Goal: Task Accomplishment & Management: Manage account settings

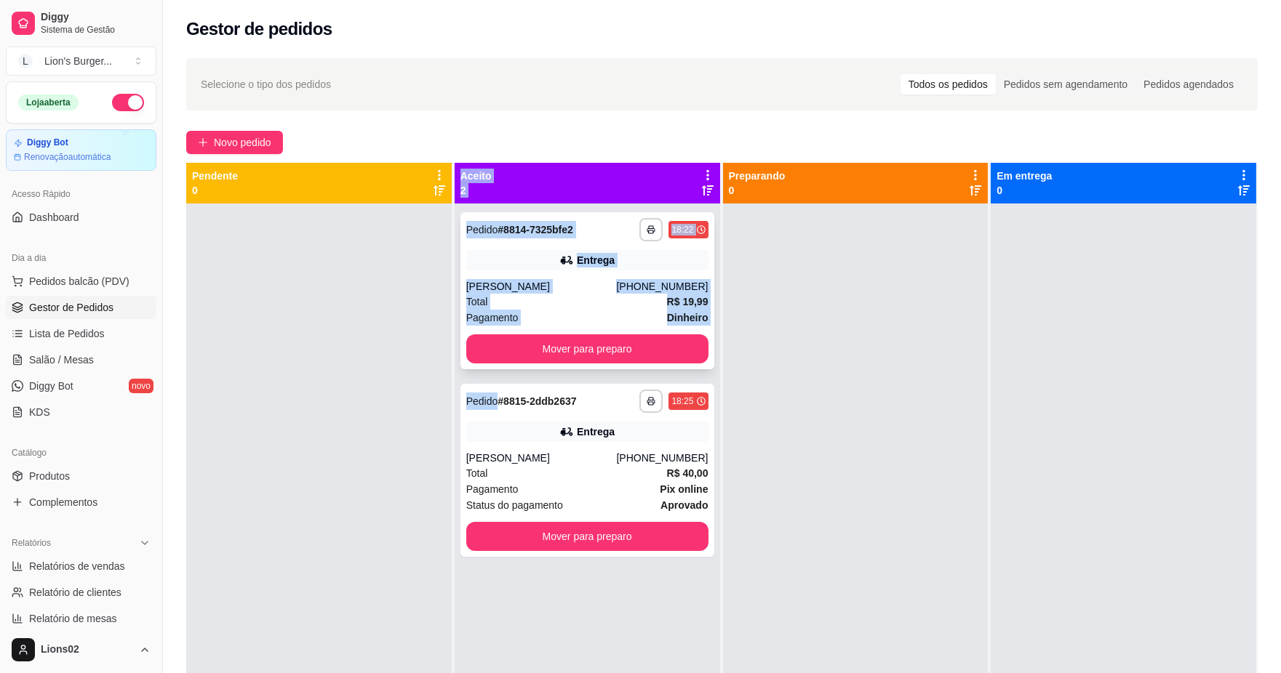
click at [460, 310] on div "**********" at bounding box center [587, 290] width 254 height 157
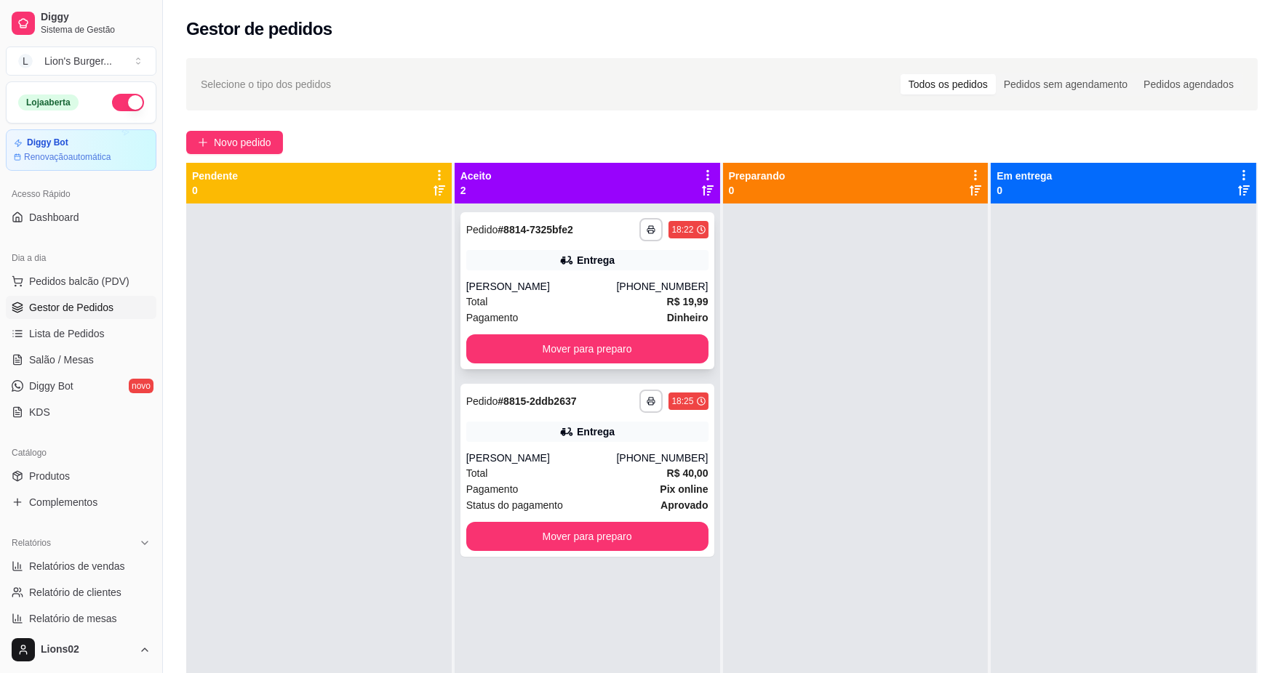
click at [586, 365] on div "**********" at bounding box center [587, 290] width 254 height 157
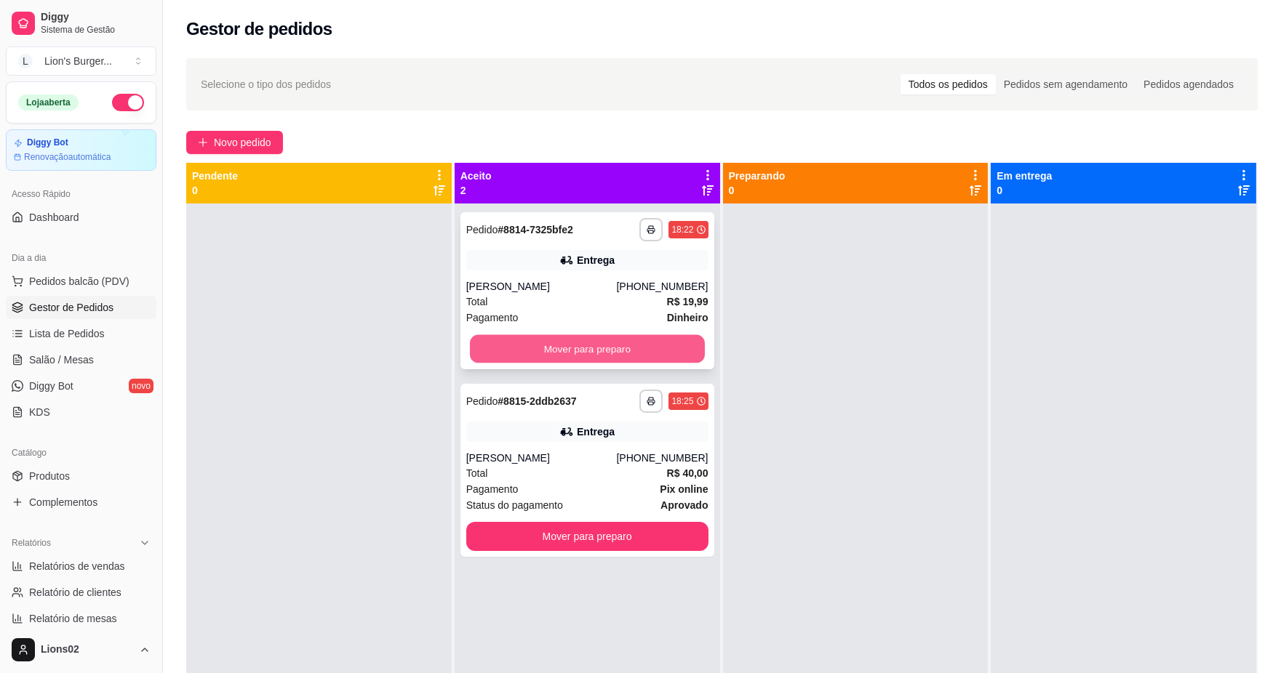
click at [684, 349] on button "Mover para preparo" at bounding box center [587, 349] width 235 height 28
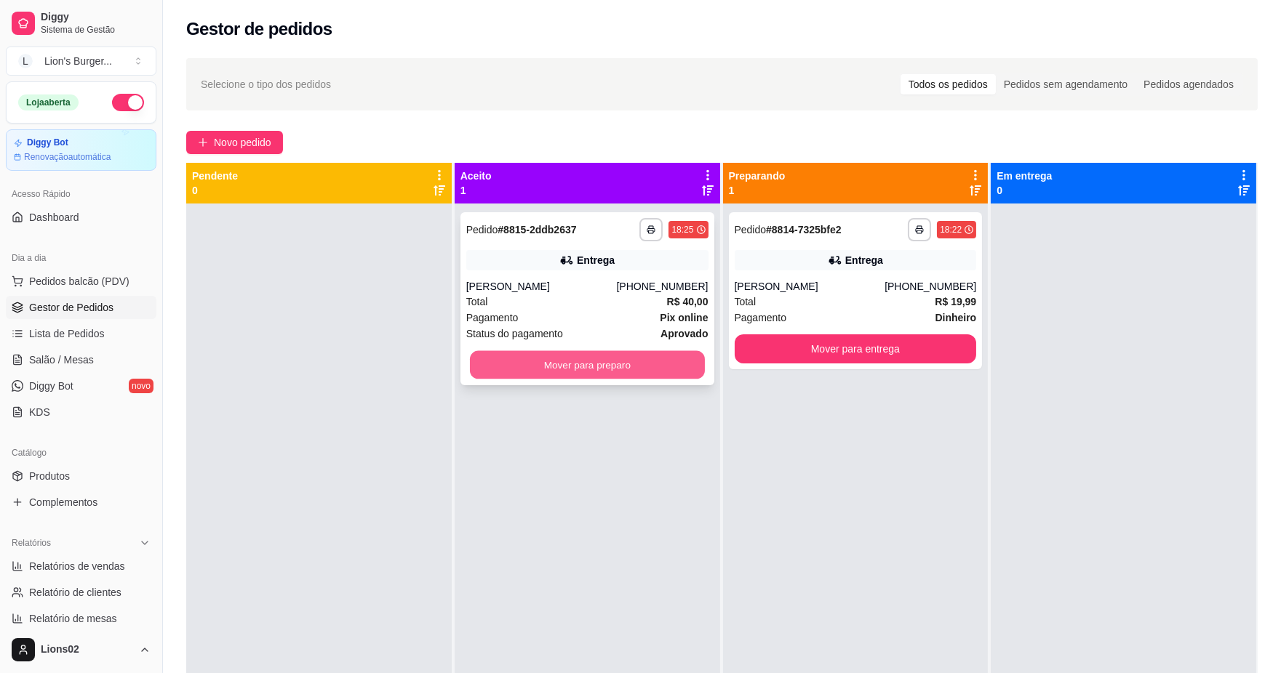
click at [649, 360] on button "Mover para preparo" at bounding box center [587, 365] width 235 height 28
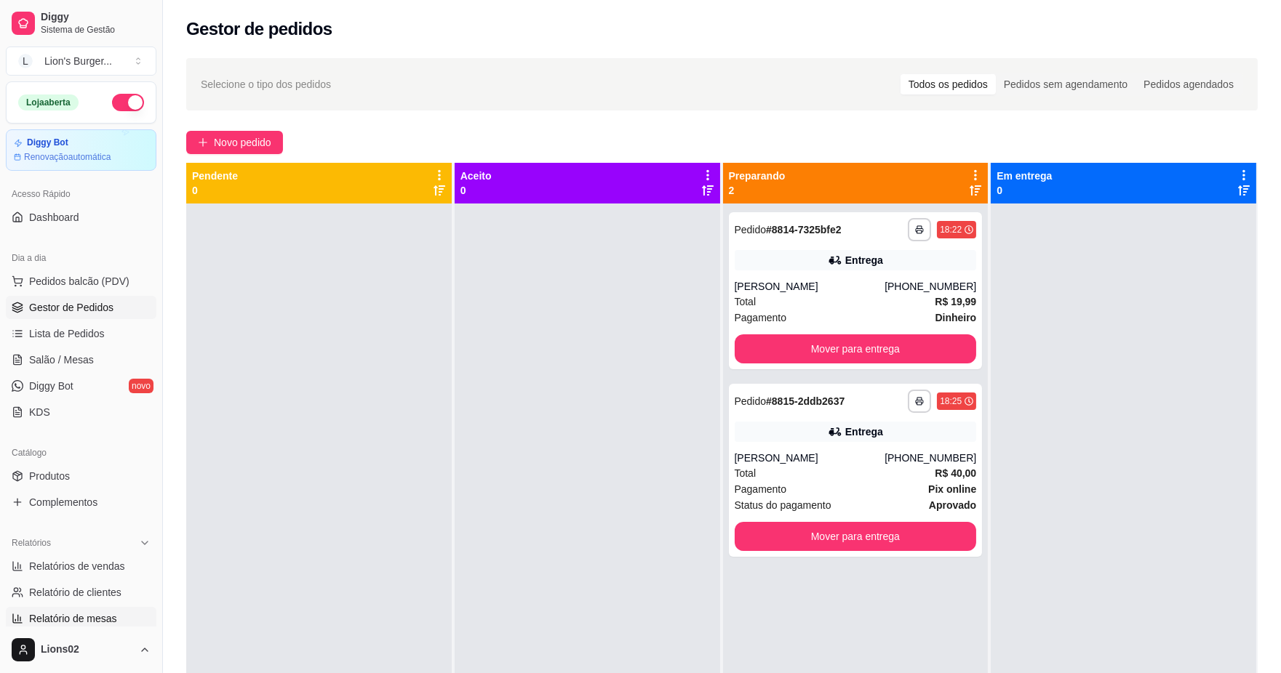
scroll to position [161, 0]
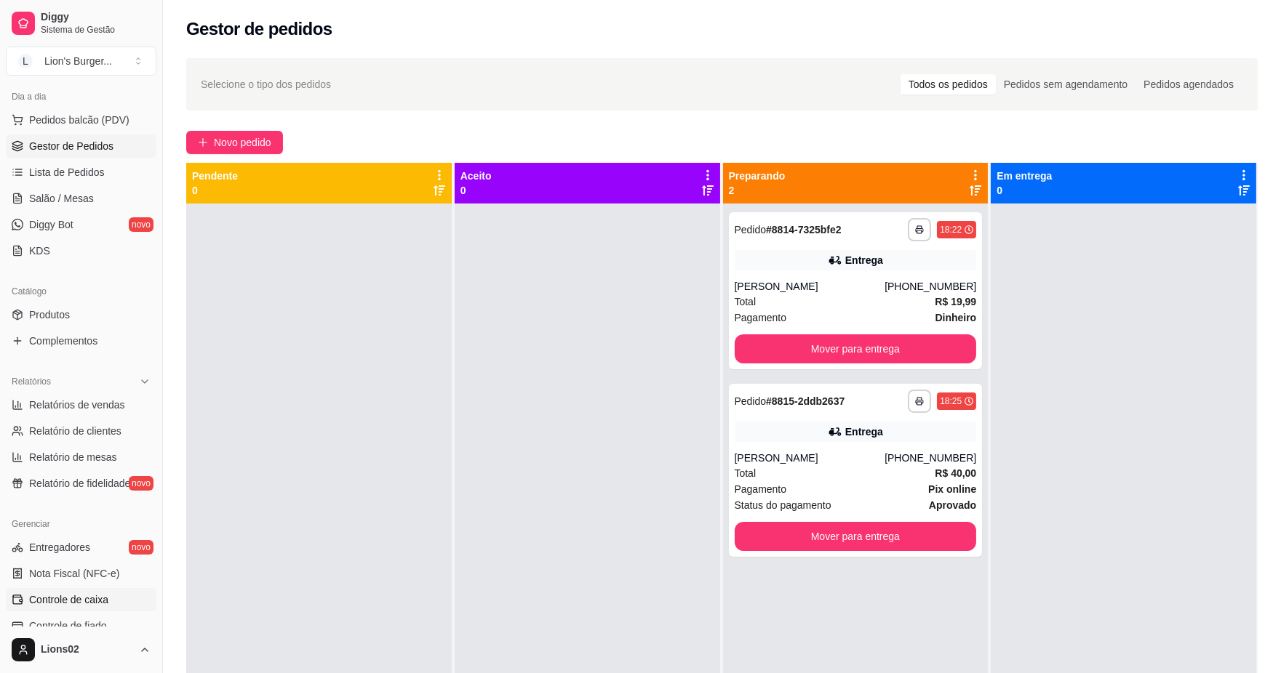
click at [110, 589] on link "Controle de caixa" at bounding box center [81, 599] width 151 height 23
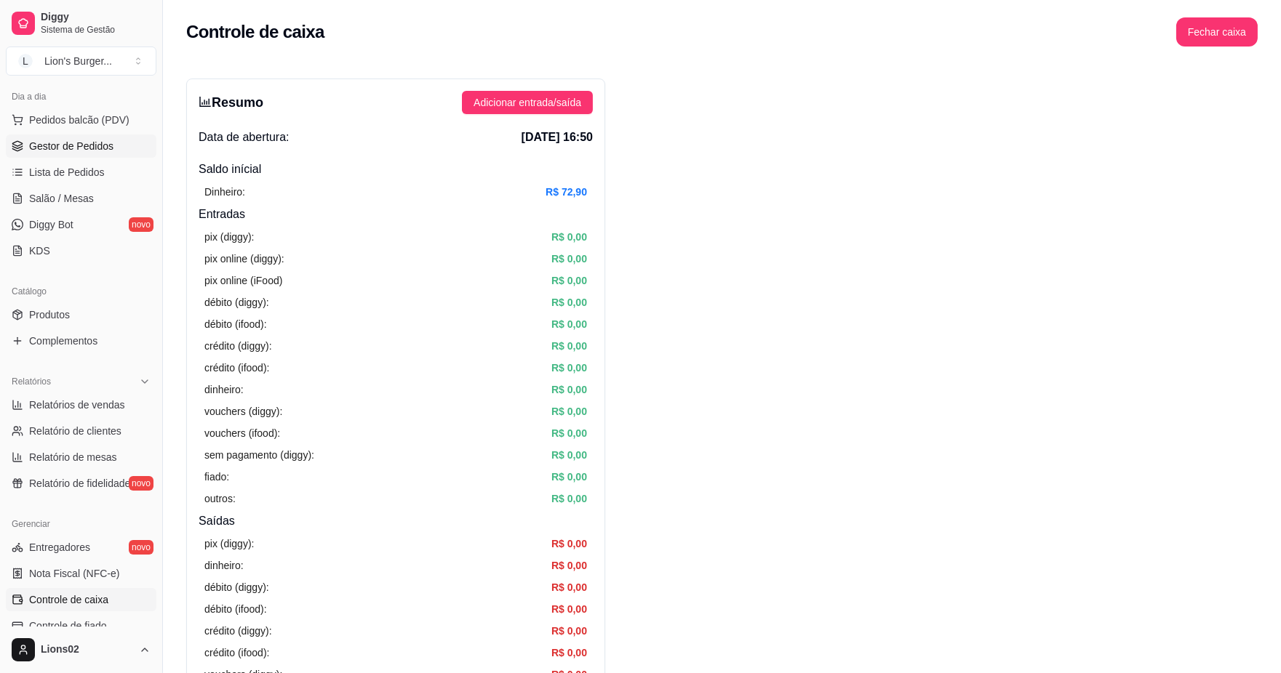
click at [60, 146] on span "Gestor de Pedidos" at bounding box center [71, 146] width 84 height 15
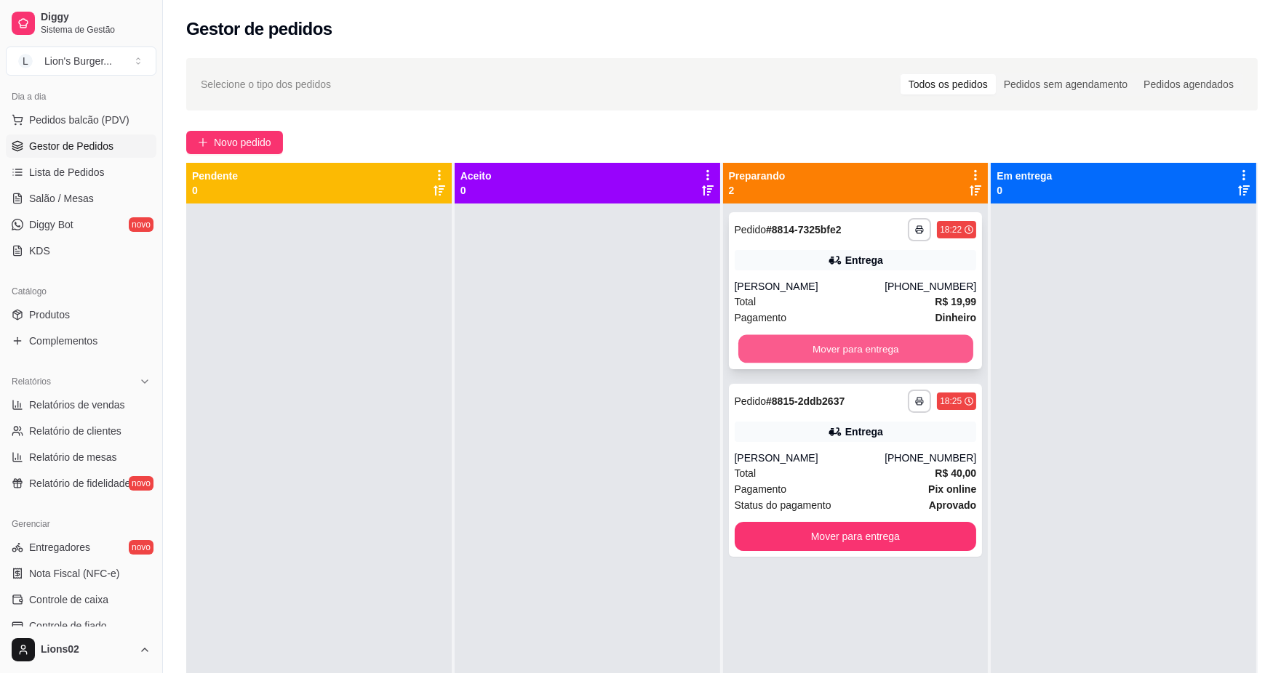
click at [807, 346] on button "Mover para entrega" at bounding box center [854, 349] width 235 height 28
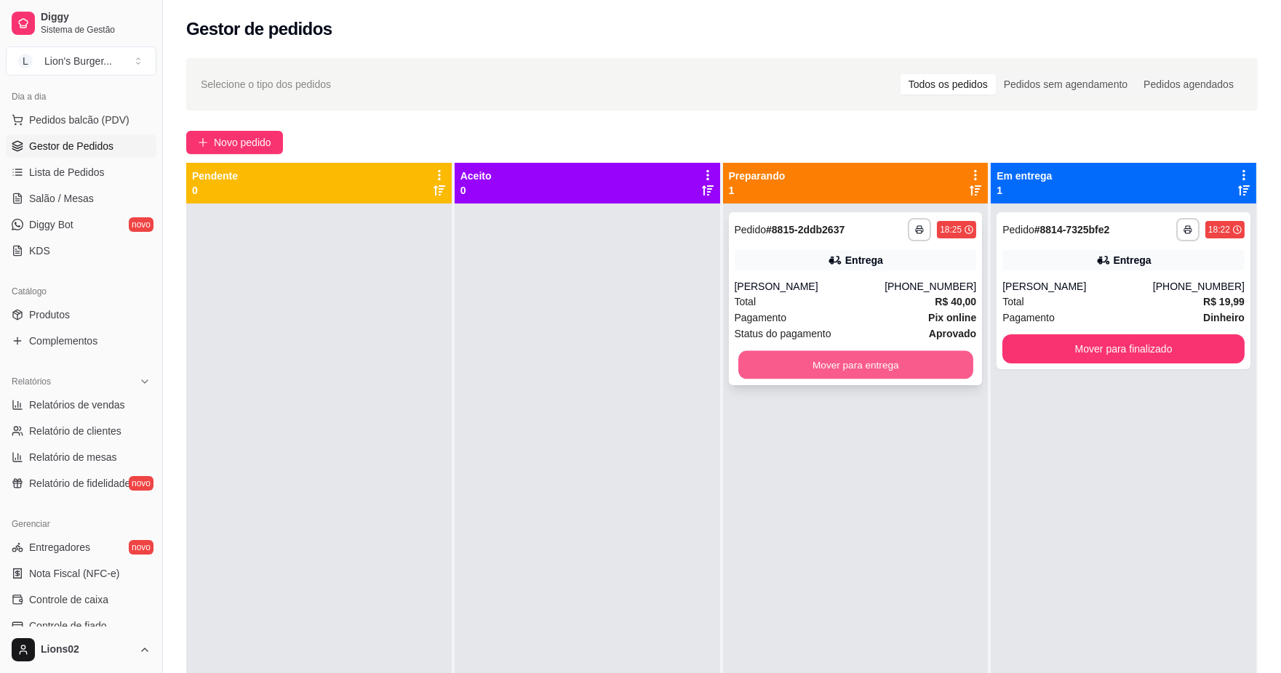
click at [892, 367] on button "Mover para entrega" at bounding box center [854, 365] width 235 height 28
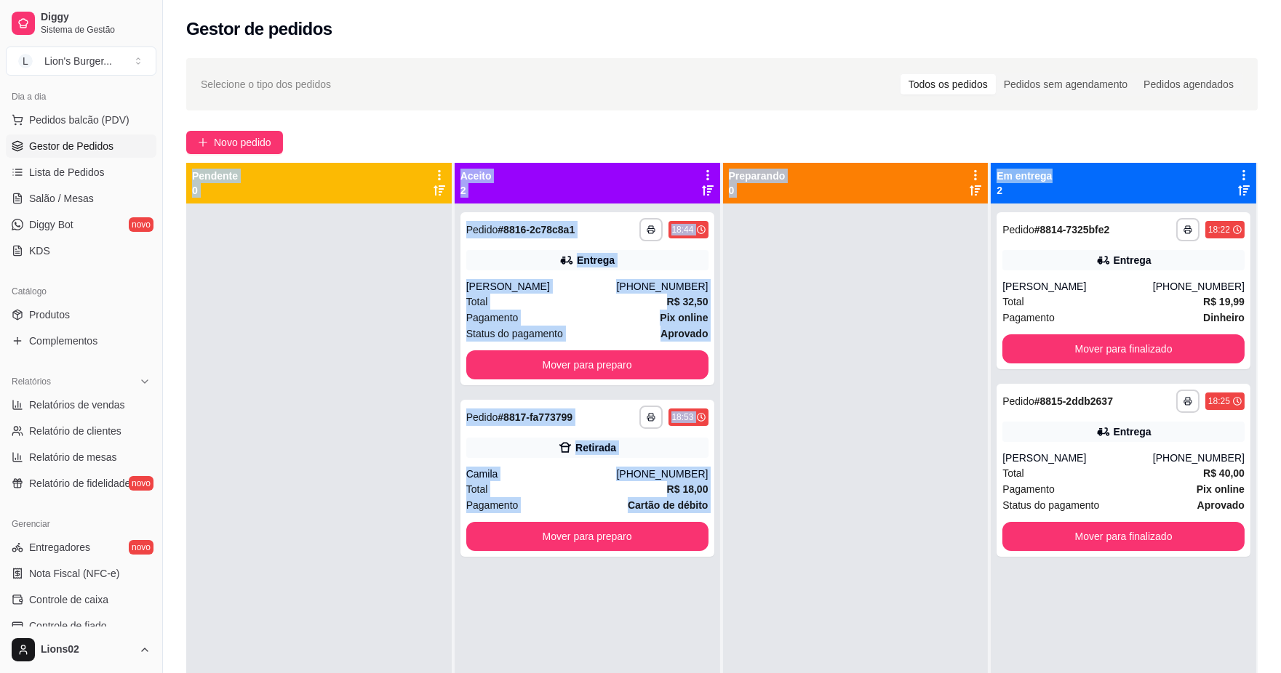
drag, startPoint x: 1040, startPoint y: 148, endPoint x: 1050, endPoint y: 157, distance: 13.4
click at [1050, 157] on div "**********" at bounding box center [722, 451] width 1118 height 804
click at [685, 367] on button "Mover para preparo" at bounding box center [587, 365] width 235 height 28
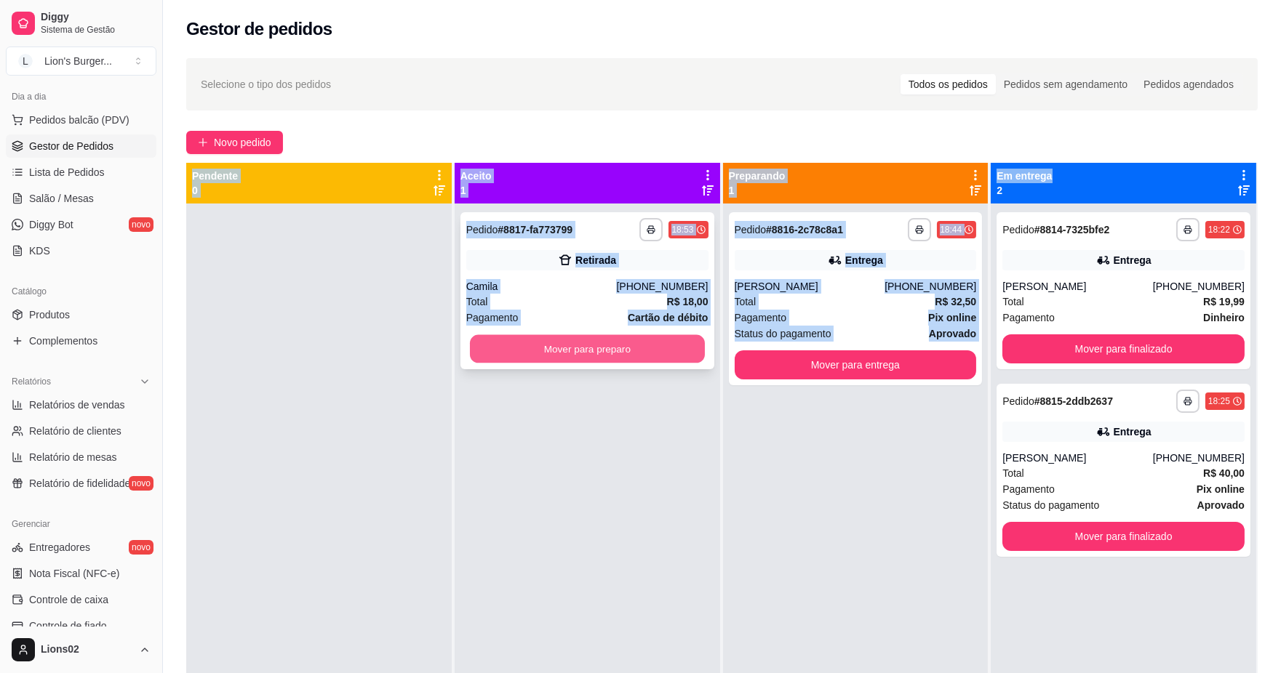
click at [693, 358] on button "Mover para preparo" at bounding box center [587, 349] width 235 height 28
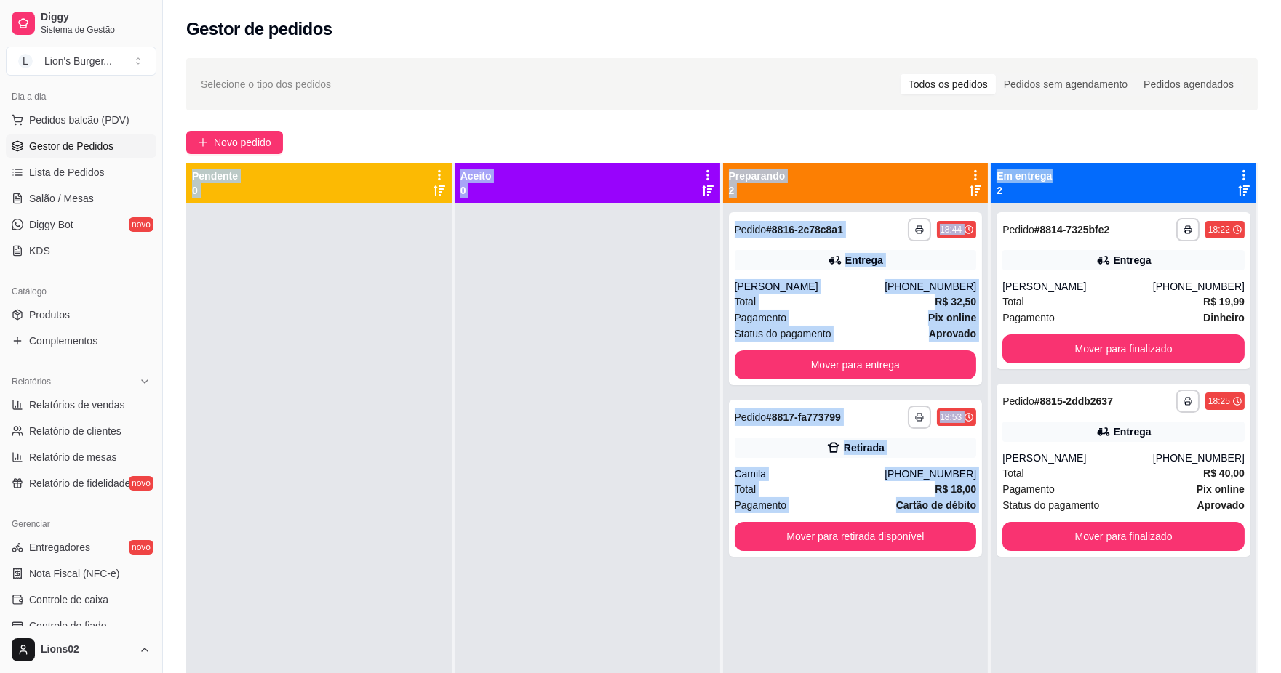
click at [547, 255] on div at bounding box center [587, 540] width 265 height 673
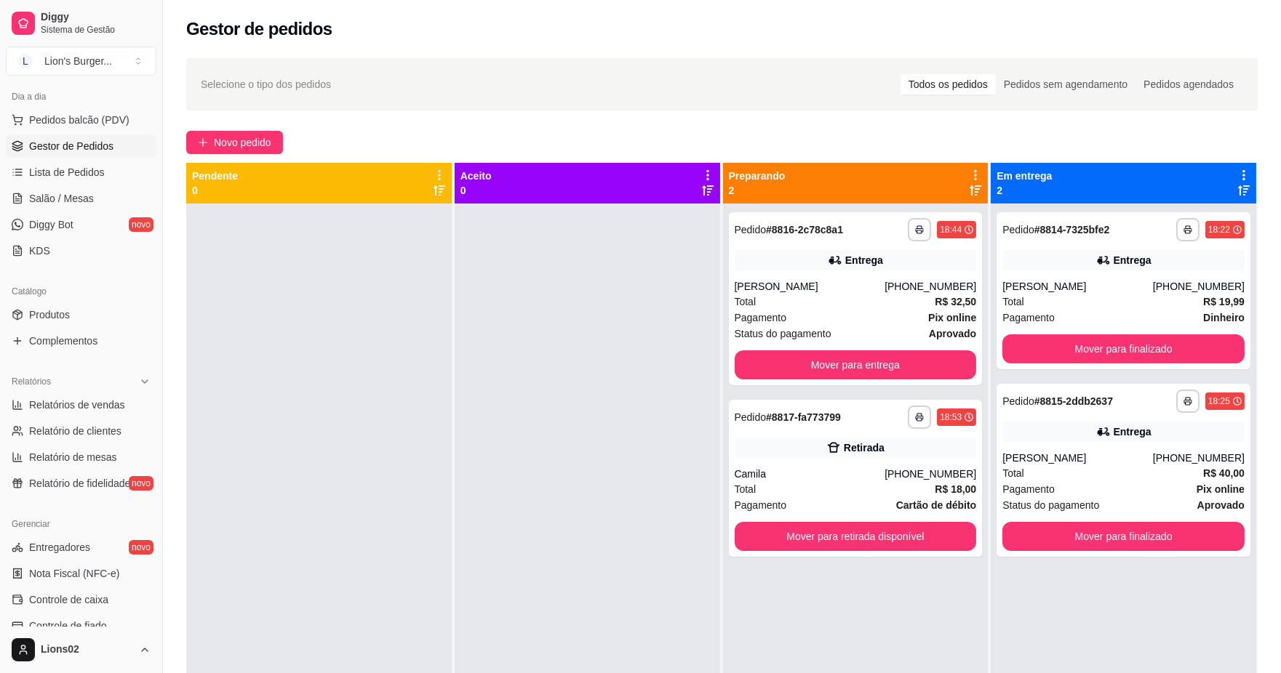
click at [547, 252] on div at bounding box center [587, 540] width 265 height 673
click at [786, 374] on button "Mover para entrega" at bounding box center [854, 365] width 235 height 28
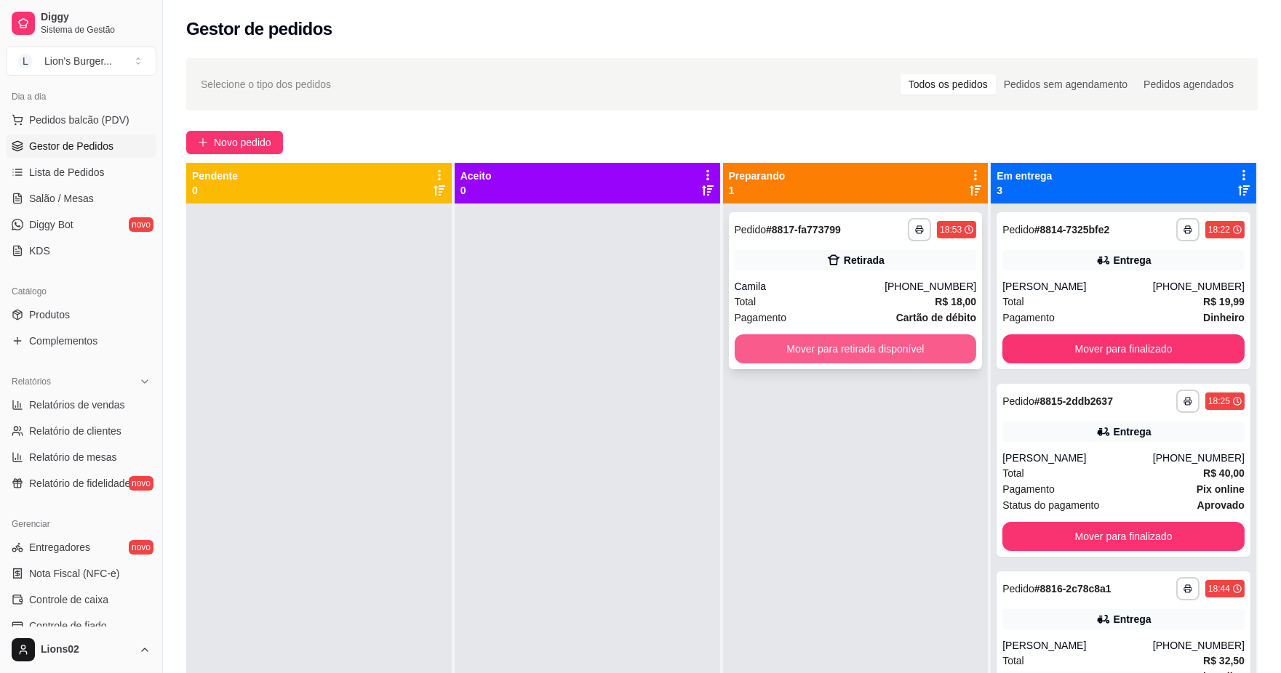
click at [833, 348] on button "Mover para retirada disponível" at bounding box center [856, 349] width 242 height 29
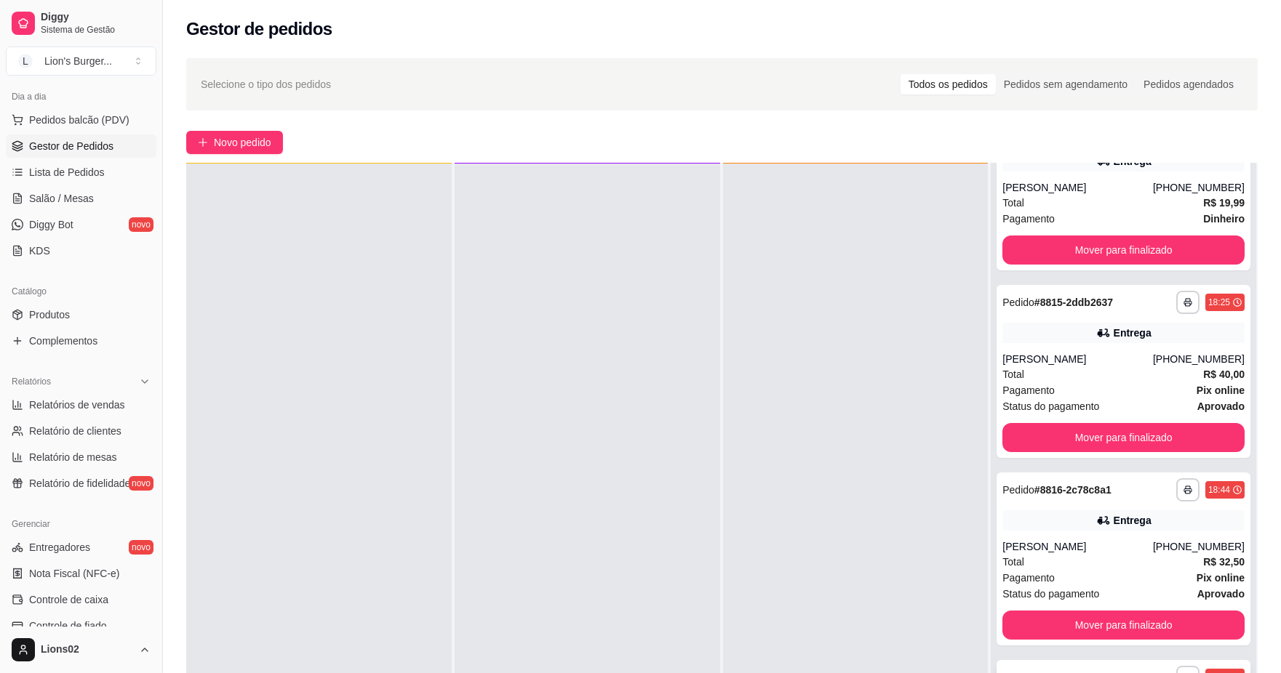
scroll to position [222, 0]
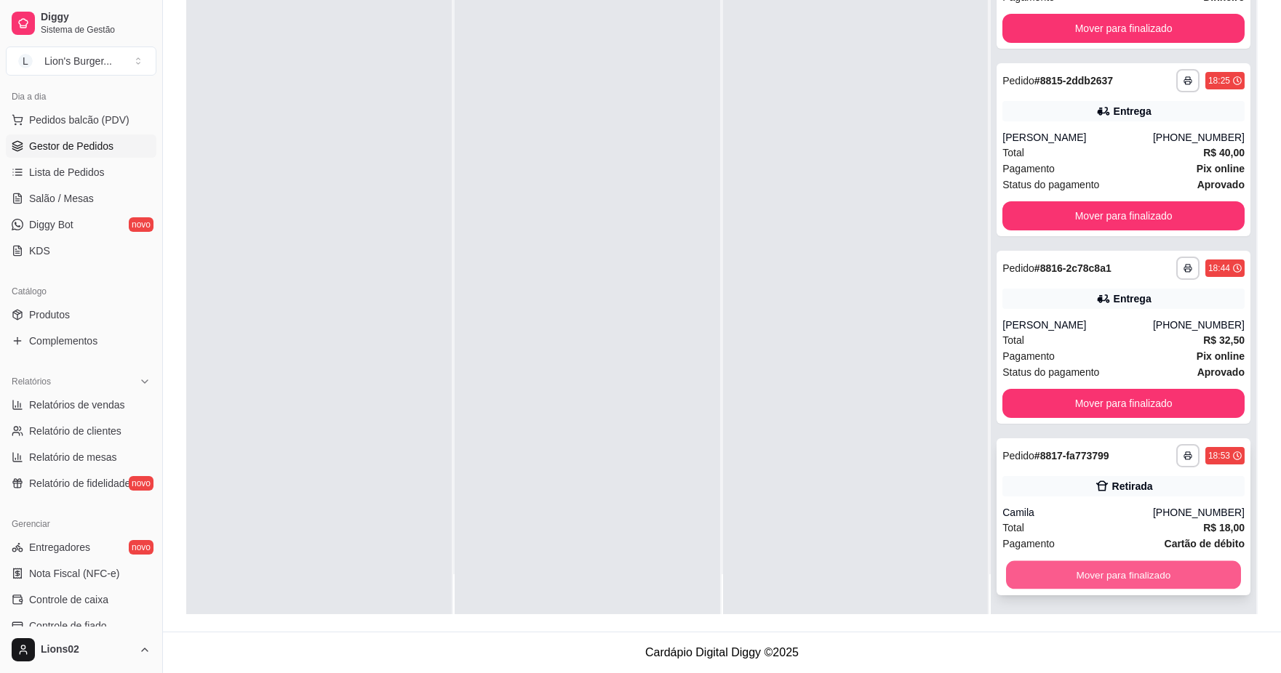
click at [1100, 577] on button "Mover para finalizado" at bounding box center [1123, 575] width 235 height 28
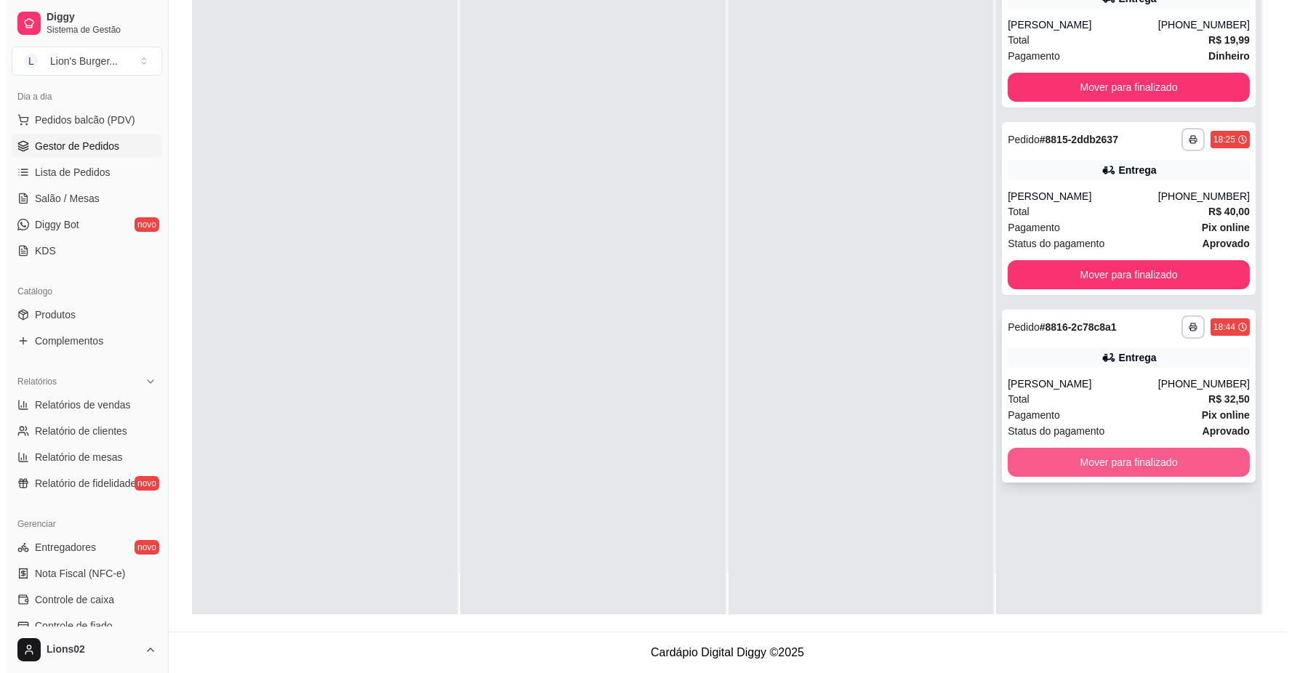
scroll to position [0, 0]
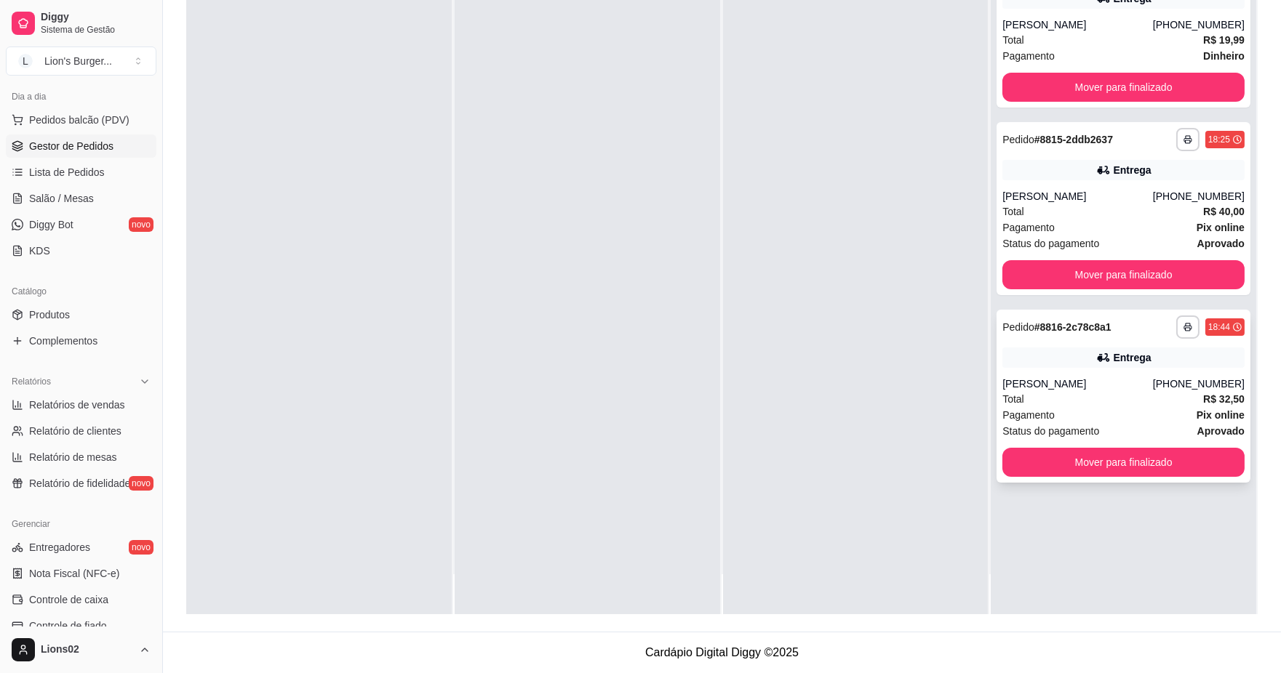
click at [1103, 386] on div "[PERSON_NAME]" at bounding box center [1077, 384] width 151 height 15
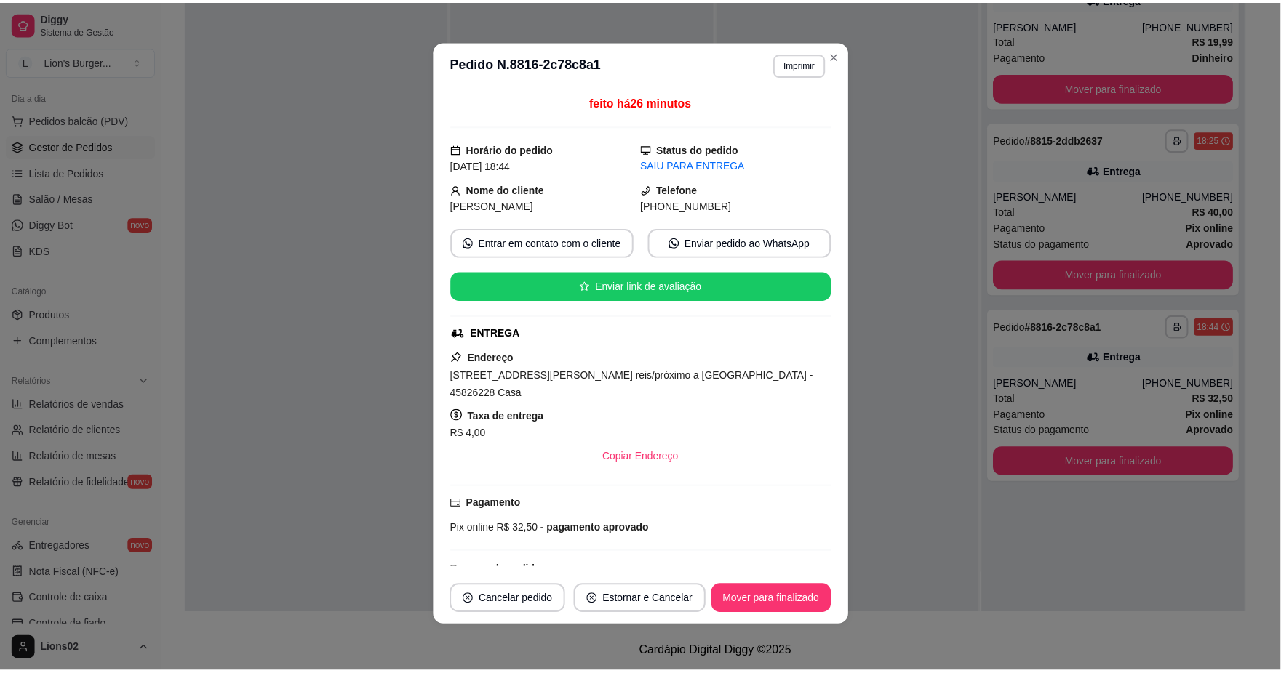
scroll to position [106, 0]
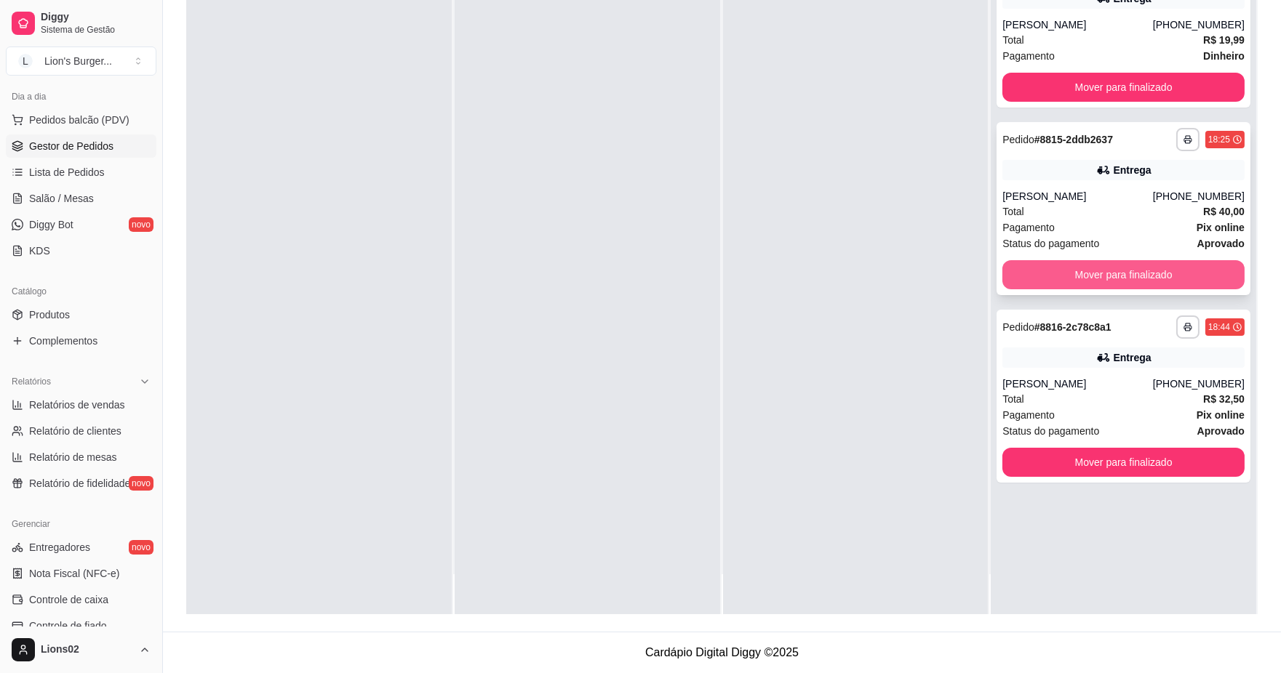
click at [1015, 280] on button "Mover para finalizado" at bounding box center [1123, 274] width 242 height 29
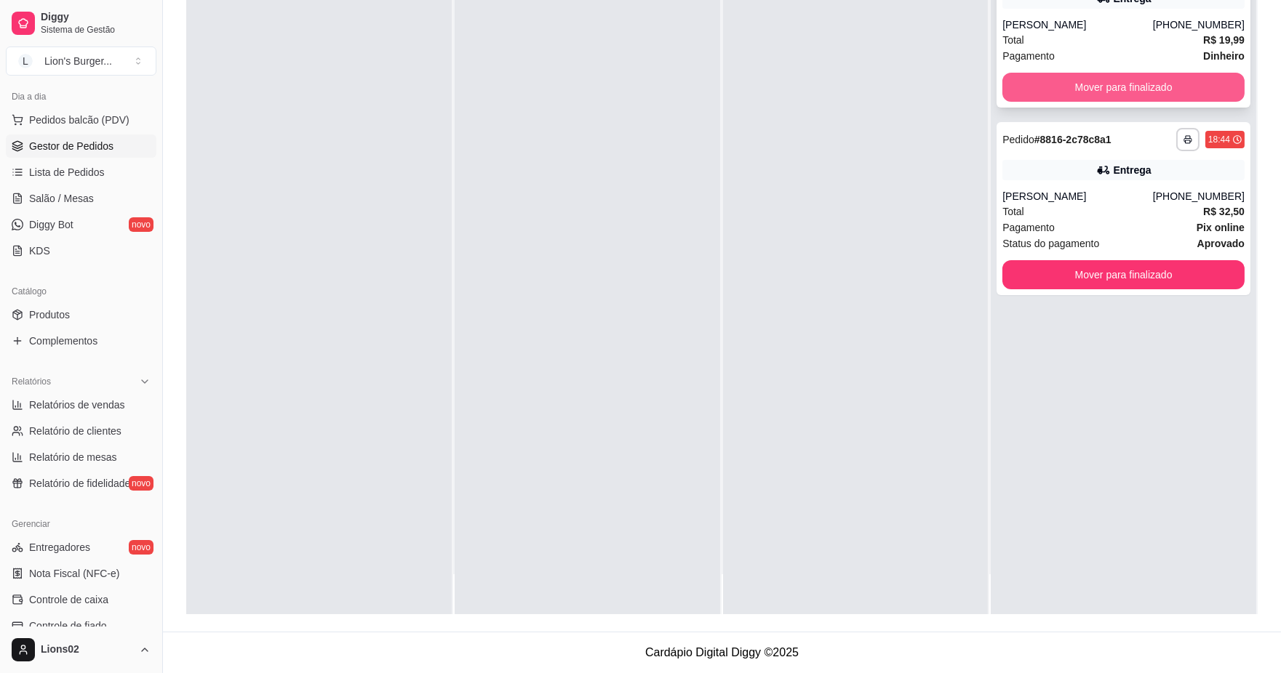
click at [1025, 80] on button "Mover para finalizado" at bounding box center [1123, 87] width 242 height 29
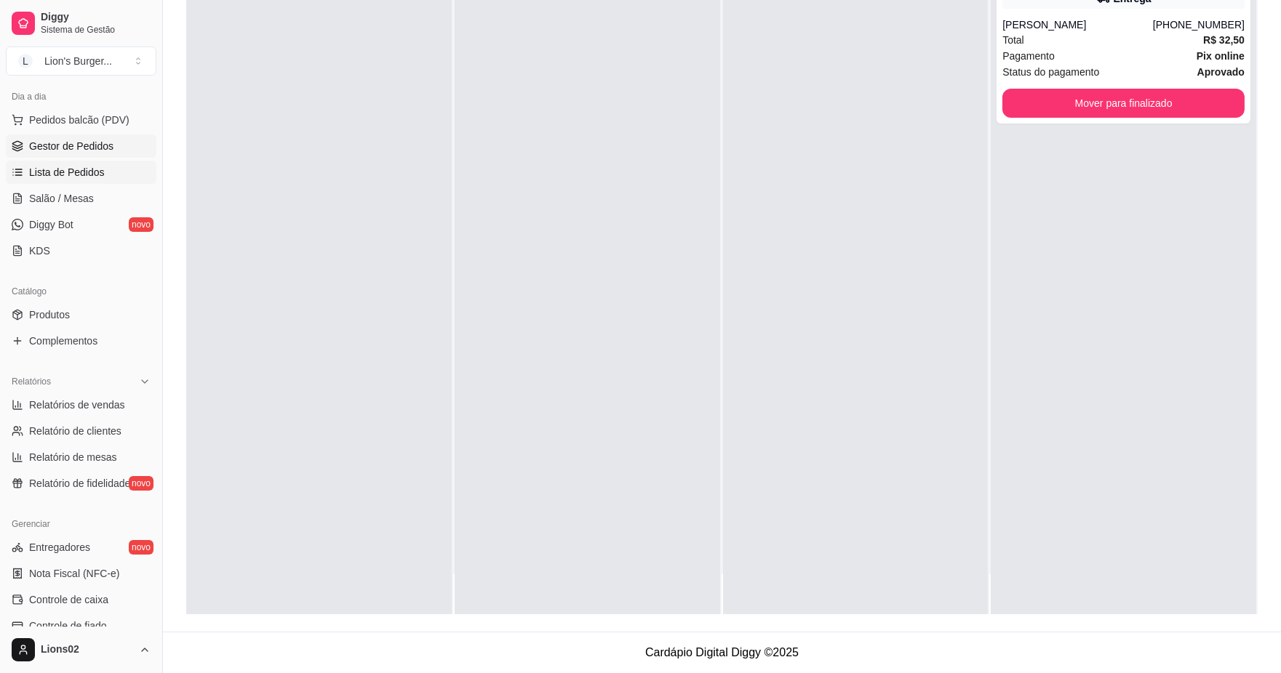
click at [105, 169] on link "Lista de Pedidos" at bounding box center [81, 172] width 151 height 23
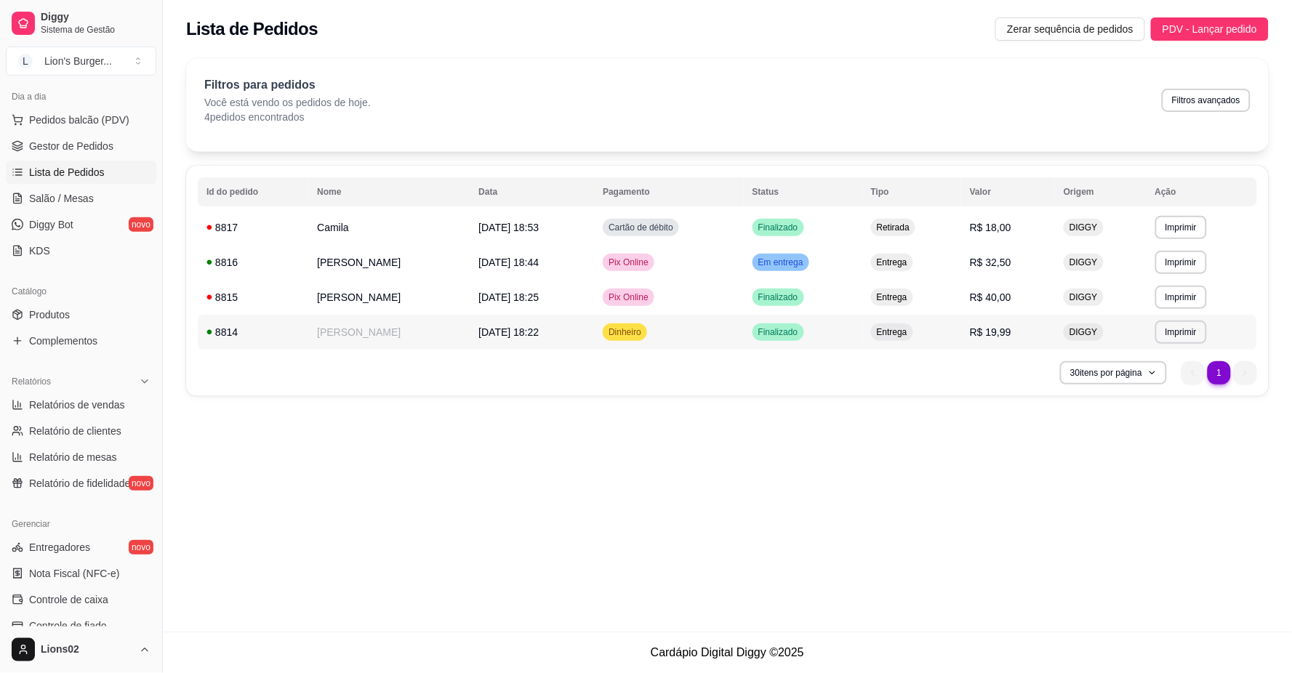
click at [489, 327] on span "[DATE] 18:22" at bounding box center [509, 333] width 60 height 12
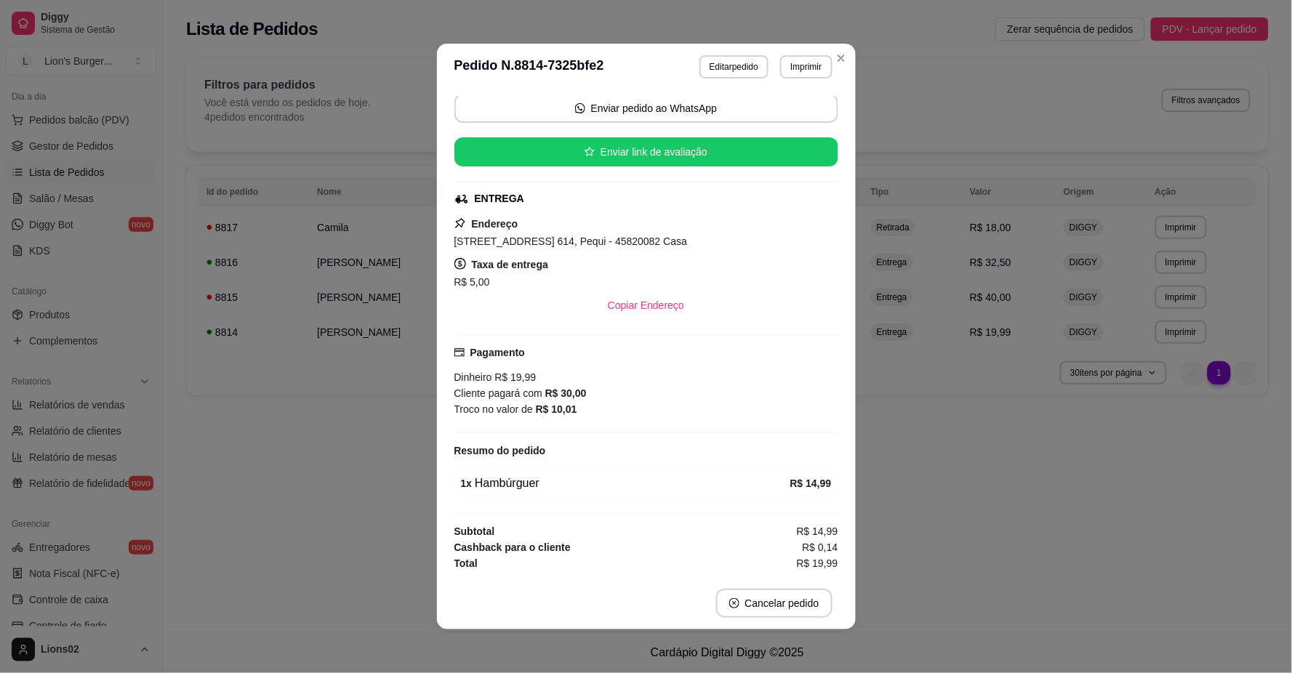
scroll to position [3, 0]
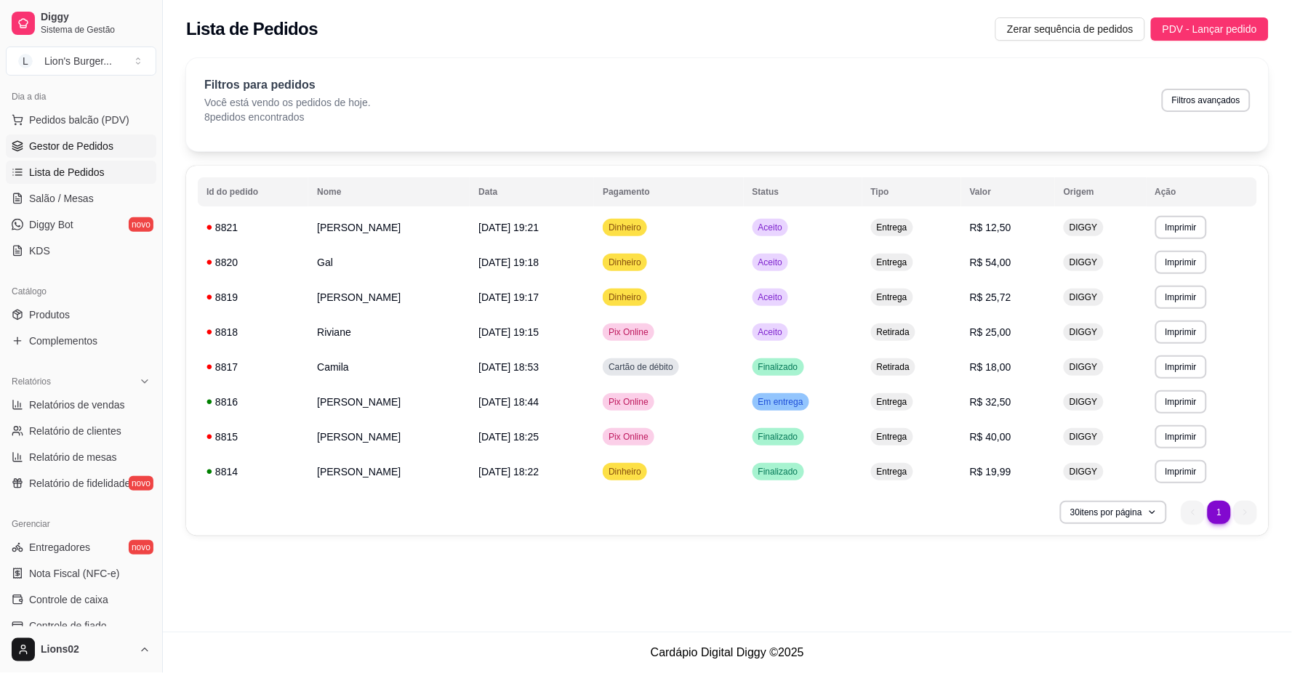
click at [111, 137] on link "Gestor de Pedidos" at bounding box center [81, 146] width 151 height 23
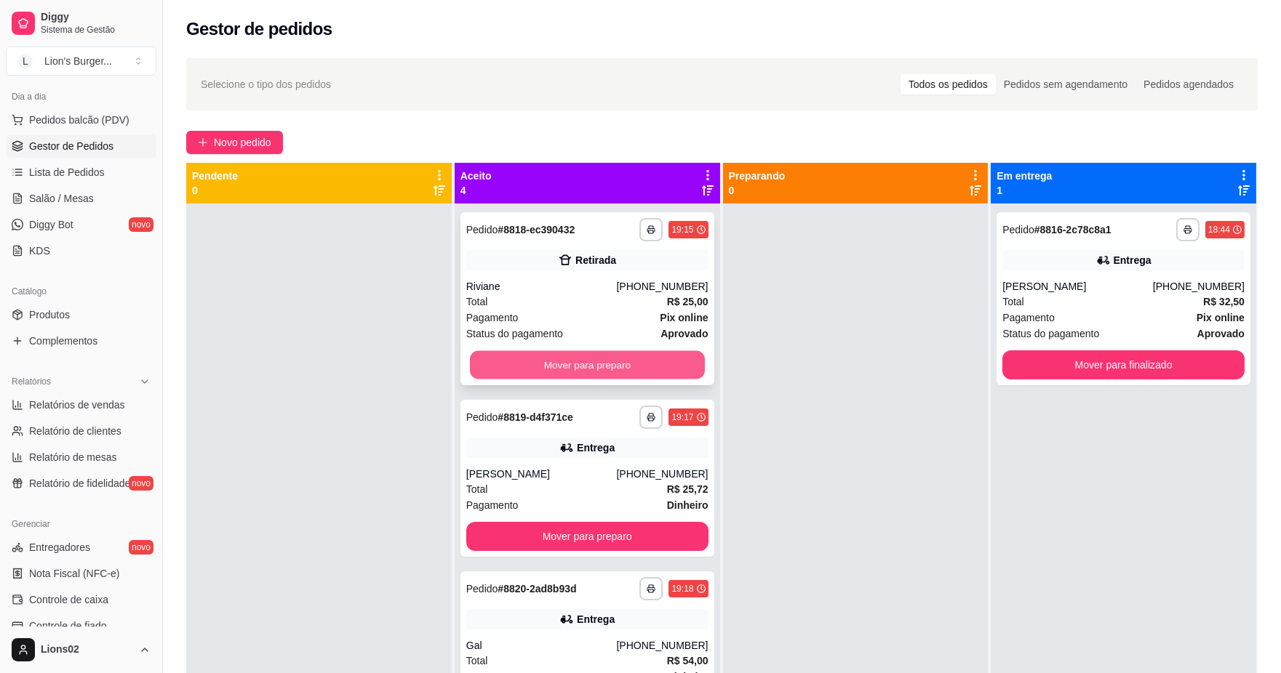
click at [609, 366] on button "Mover para preparo" at bounding box center [587, 365] width 235 height 28
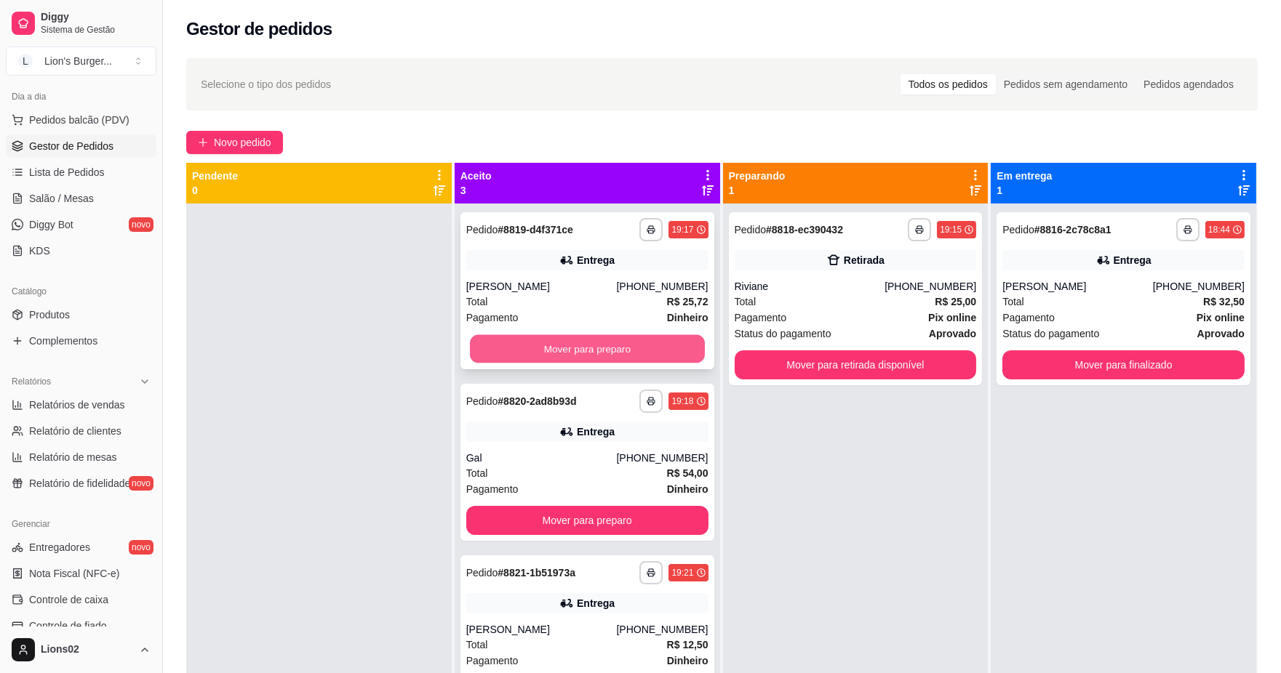
click at [611, 361] on button "Mover para preparo" at bounding box center [587, 349] width 235 height 28
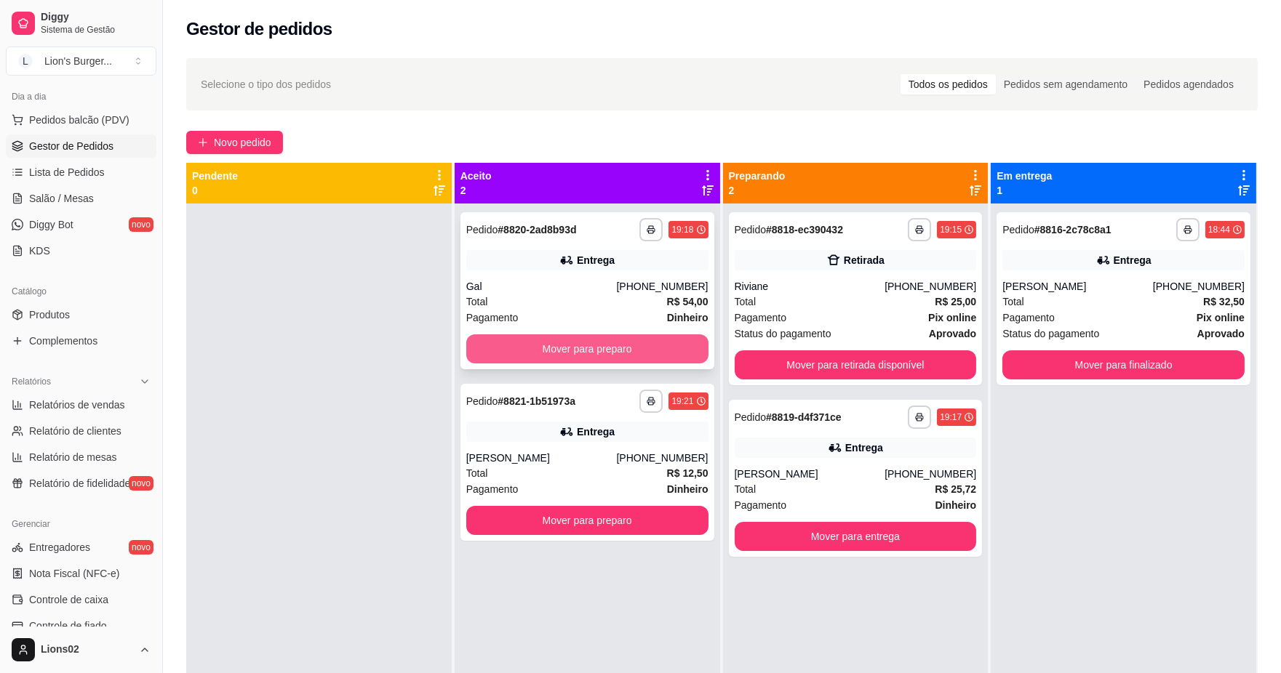
click at [609, 351] on button "Mover para preparo" at bounding box center [587, 349] width 242 height 29
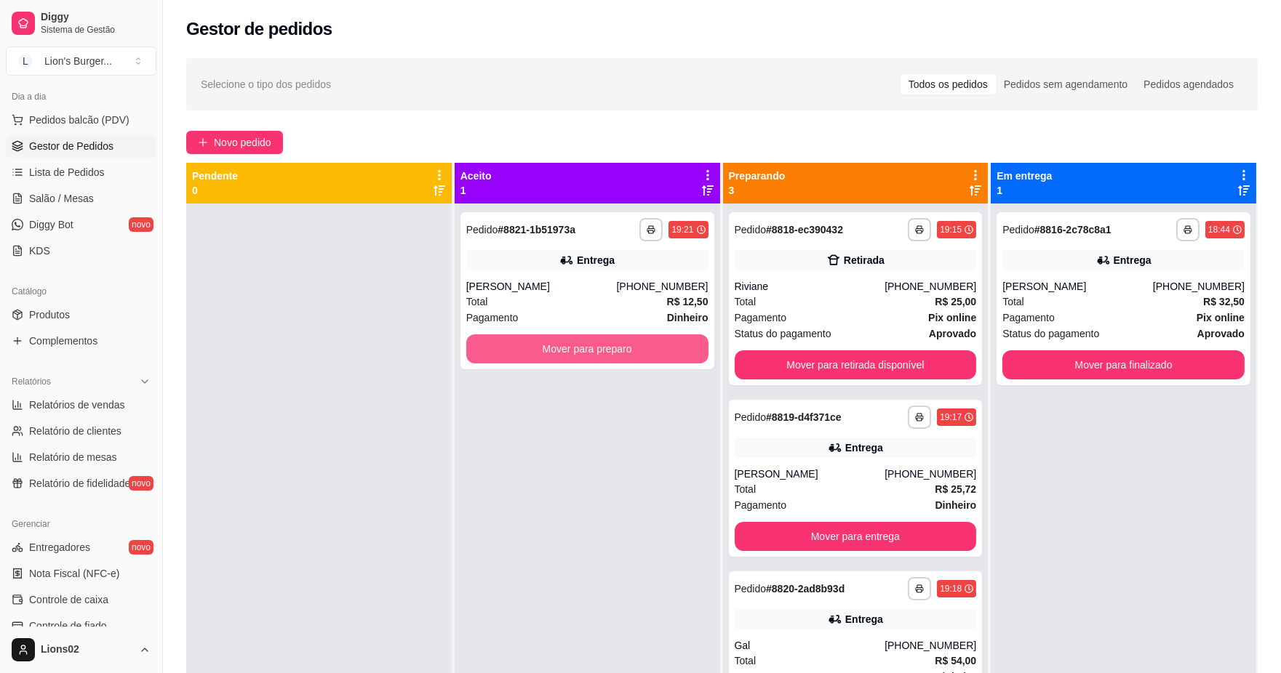
click at [609, 351] on button "Mover para preparo" at bounding box center [587, 349] width 242 height 29
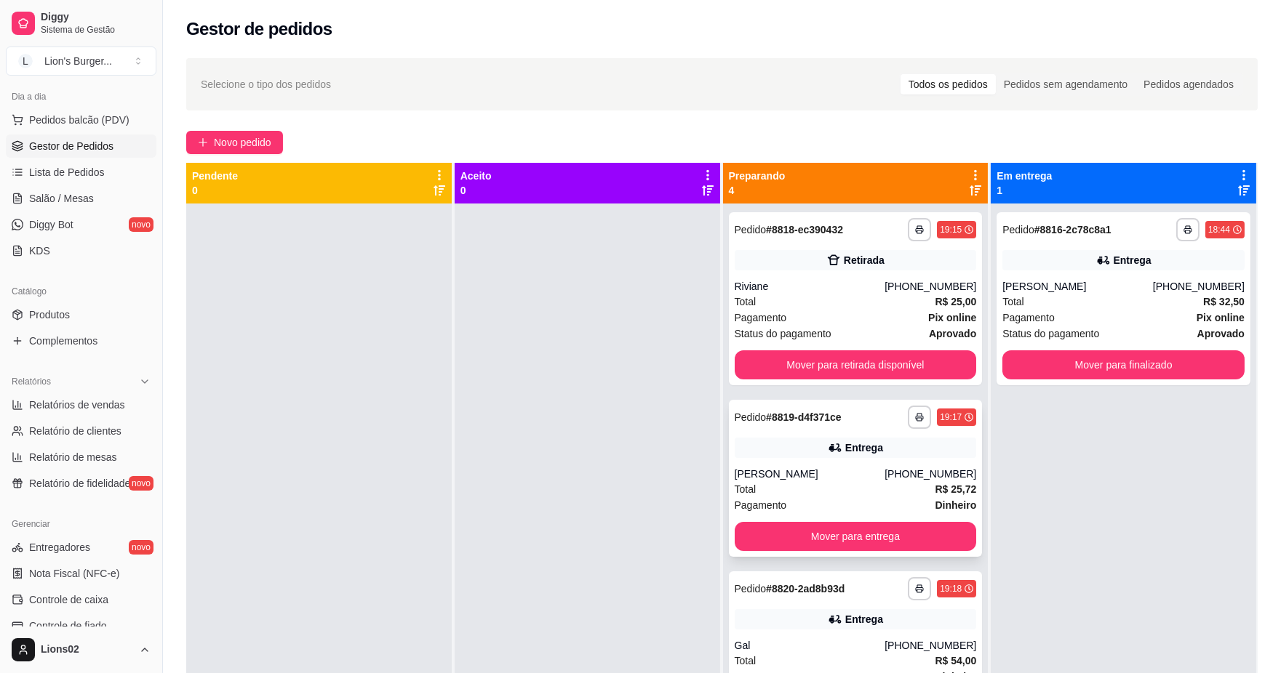
click at [830, 441] on icon at bounding box center [835, 448] width 15 height 15
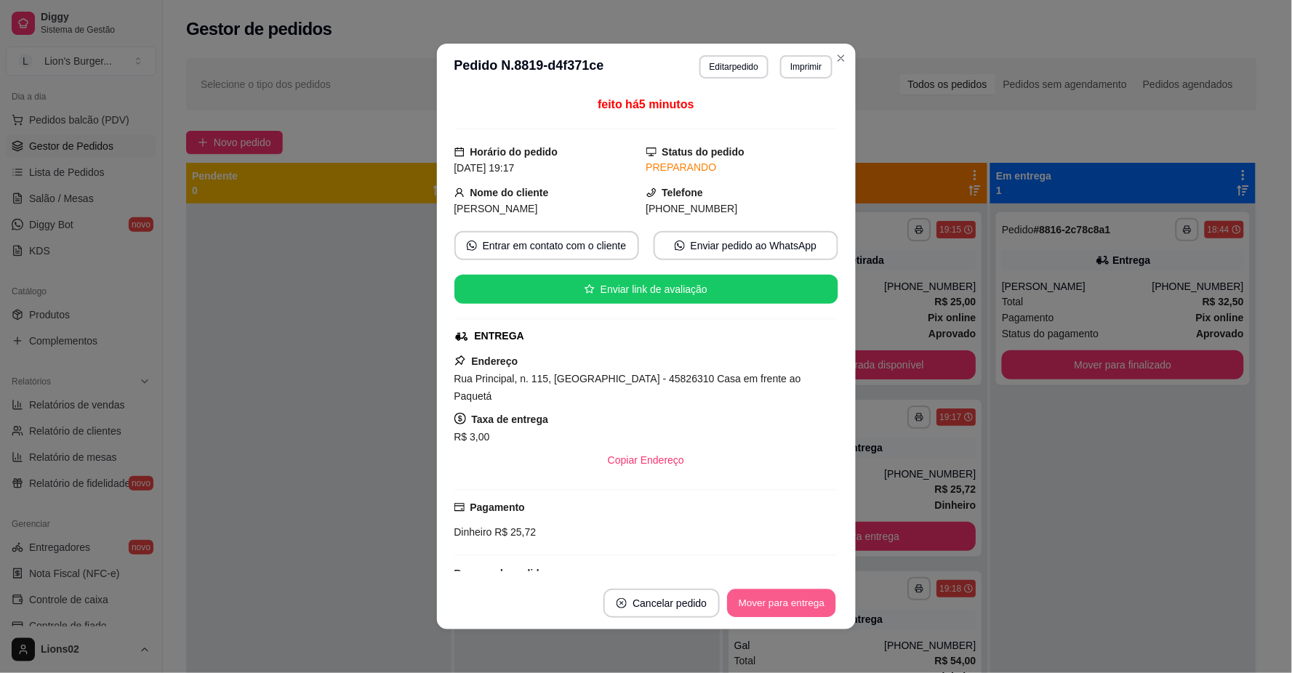
click at [784, 596] on button "Mover para entrega" at bounding box center [782, 604] width 109 height 28
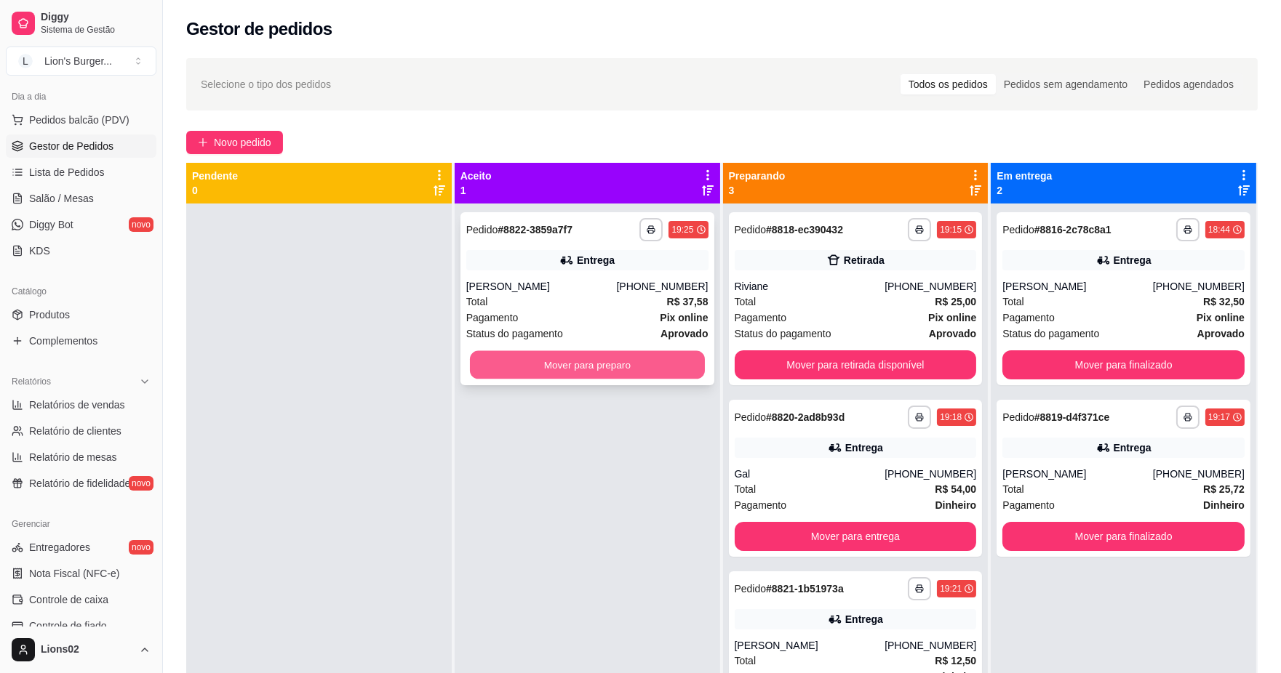
click at [577, 367] on button "Mover para preparo" at bounding box center [587, 365] width 235 height 28
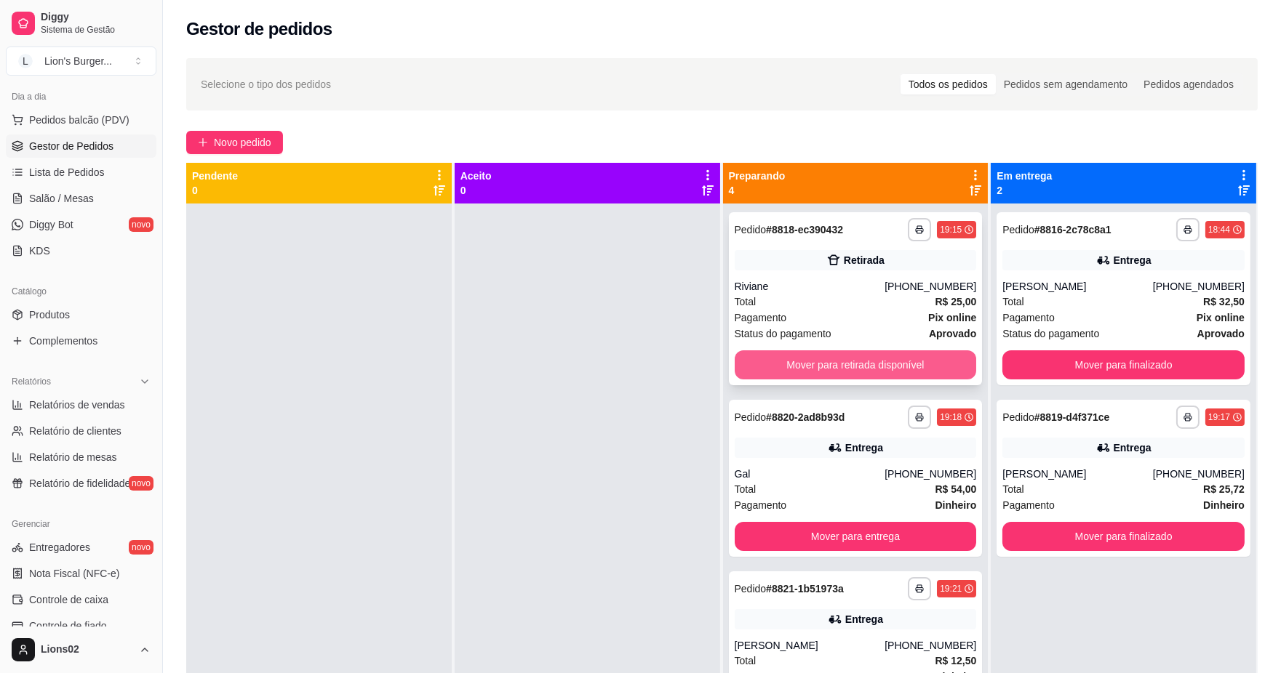
click at [819, 372] on button "Mover para retirada disponível" at bounding box center [856, 365] width 242 height 29
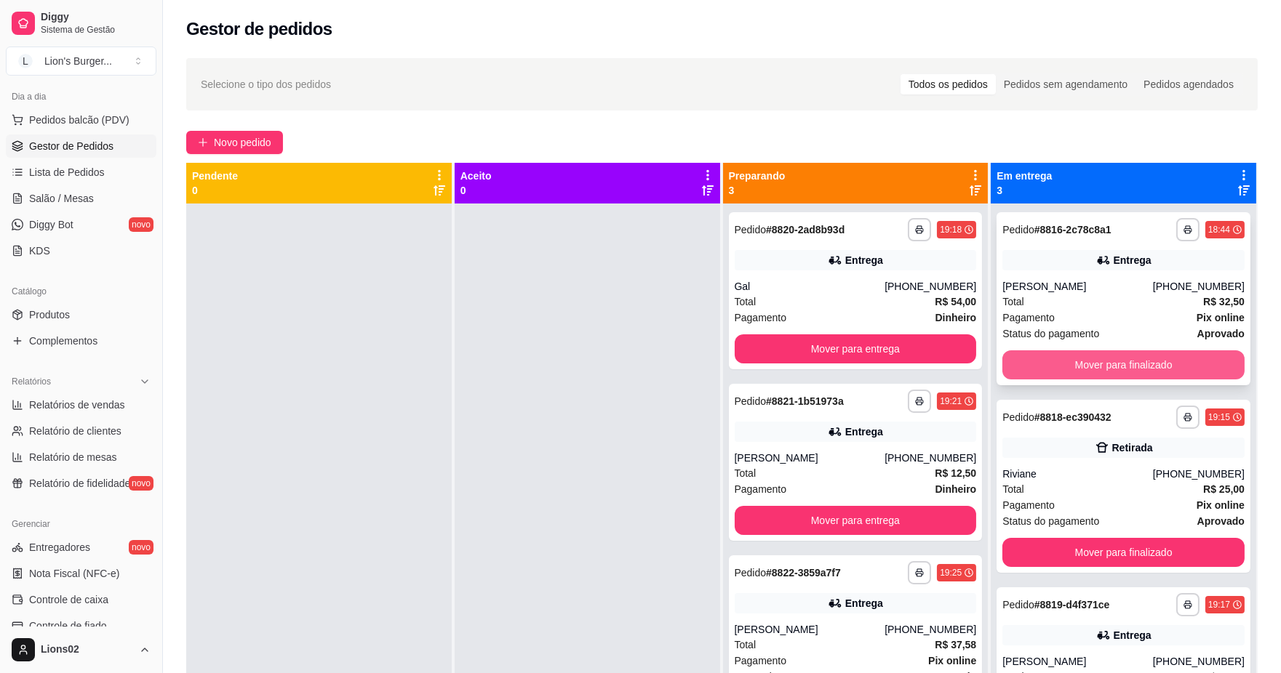
click at [1095, 375] on button "Mover para finalizado" at bounding box center [1123, 365] width 242 height 29
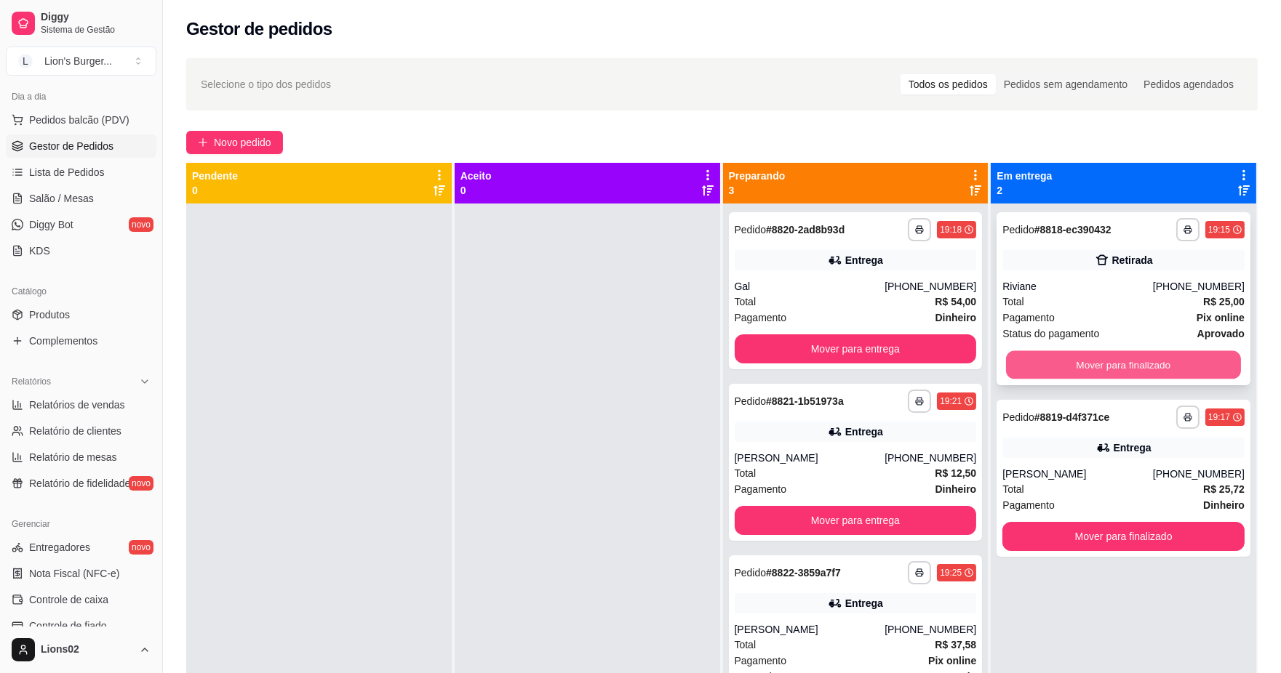
click at [1086, 360] on button "Mover para finalizado" at bounding box center [1123, 365] width 235 height 28
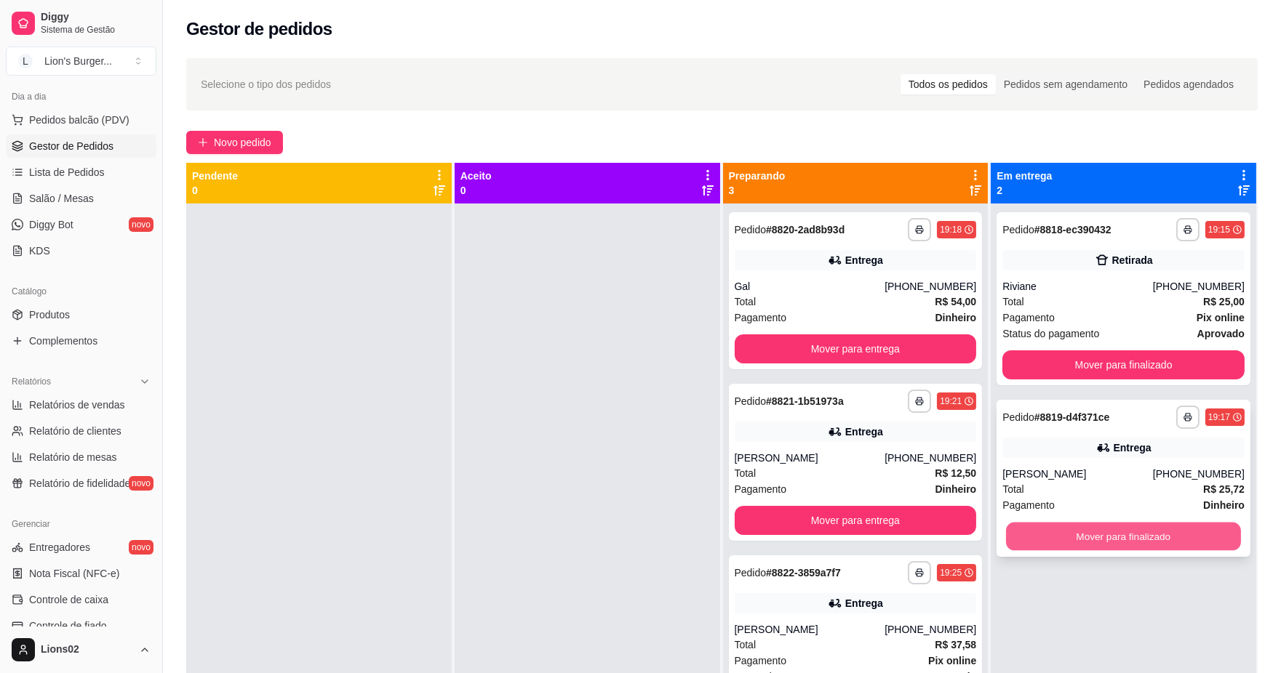
click at [1171, 538] on button "Mover para finalizado" at bounding box center [1123, 537] width 235 height 28
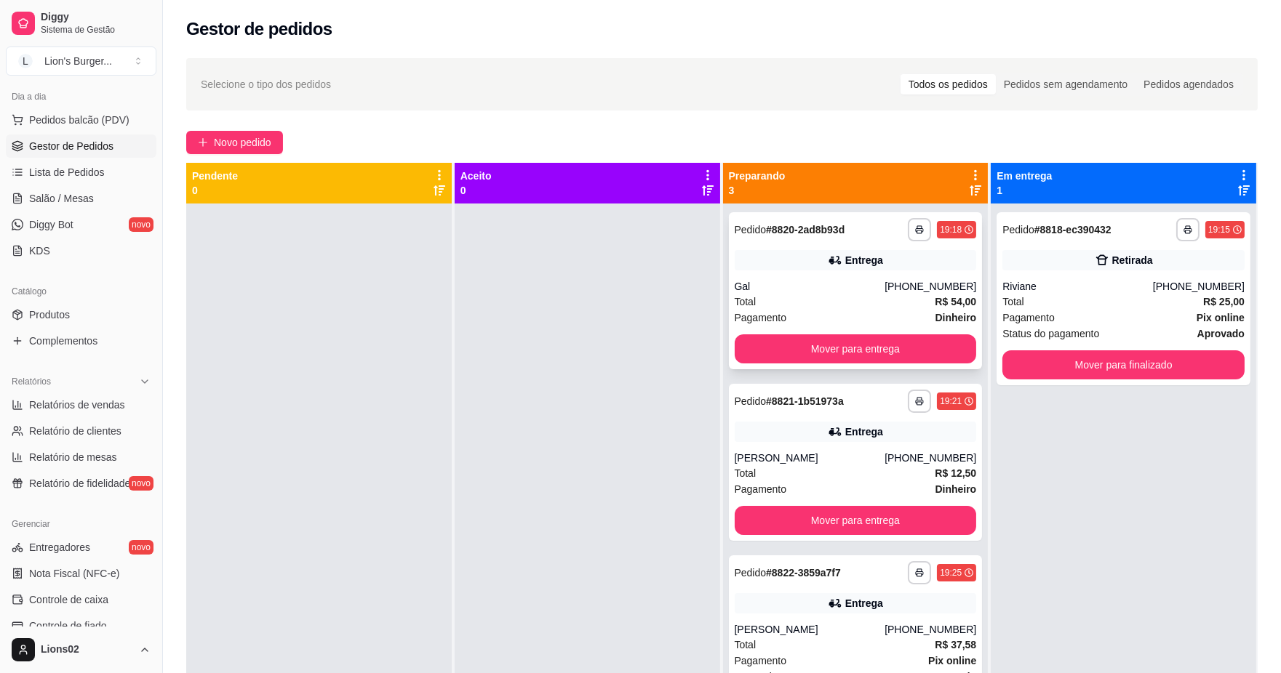
click at [793, 317] on div "Pagamento Dinheiro" at bounding box center [856, 318] width 242 height 16
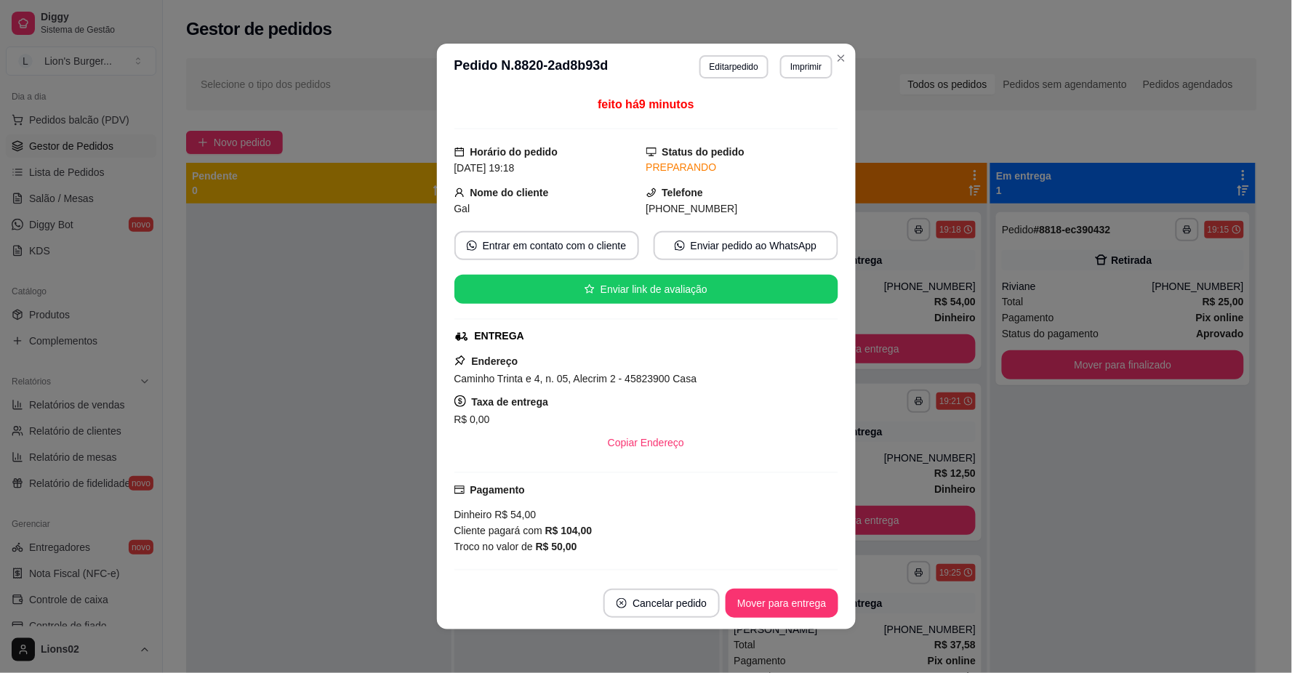
scroll to position [139, 0]
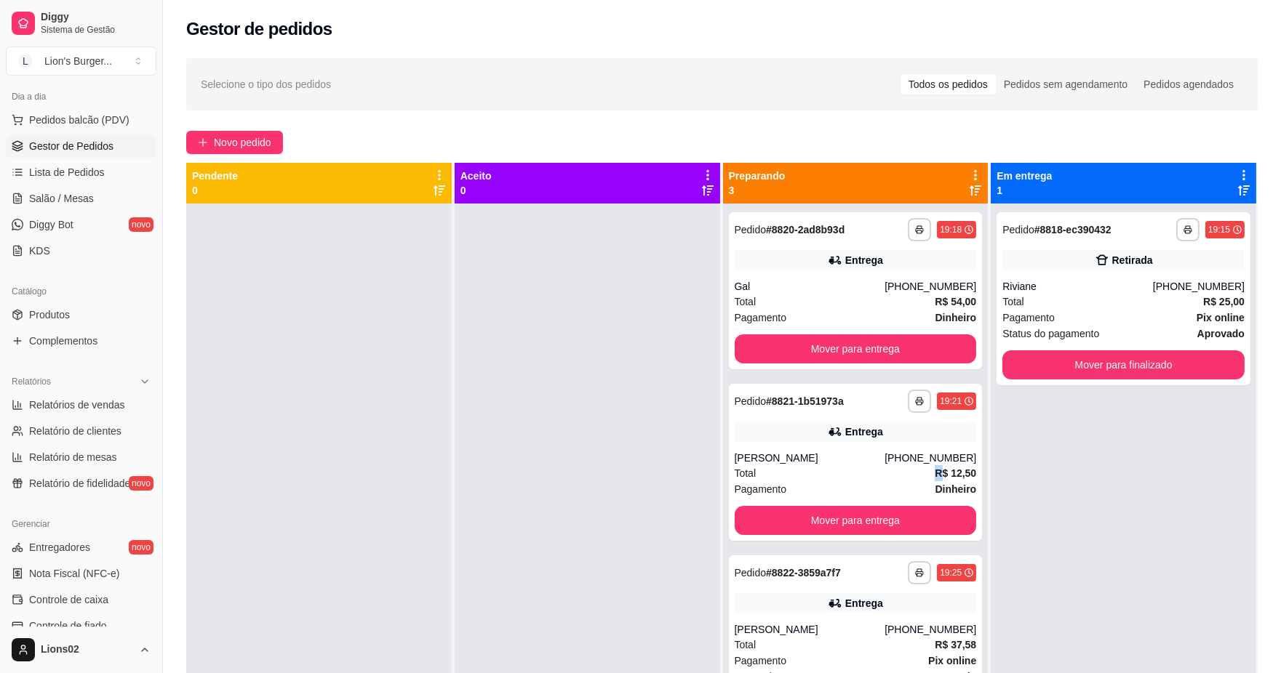
click at [863, 476] on div "Total R$ 12,50" at bounding box center [856, 473] width 242 height 16
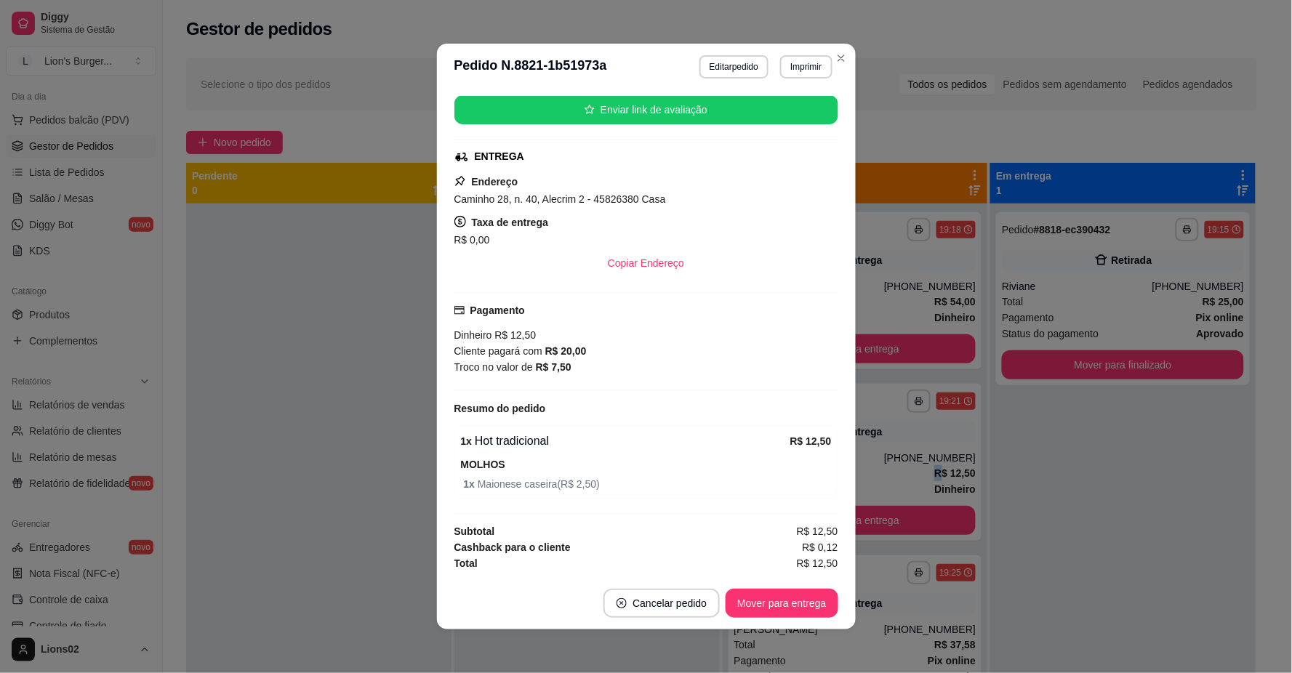
scroll to position [3, 0]
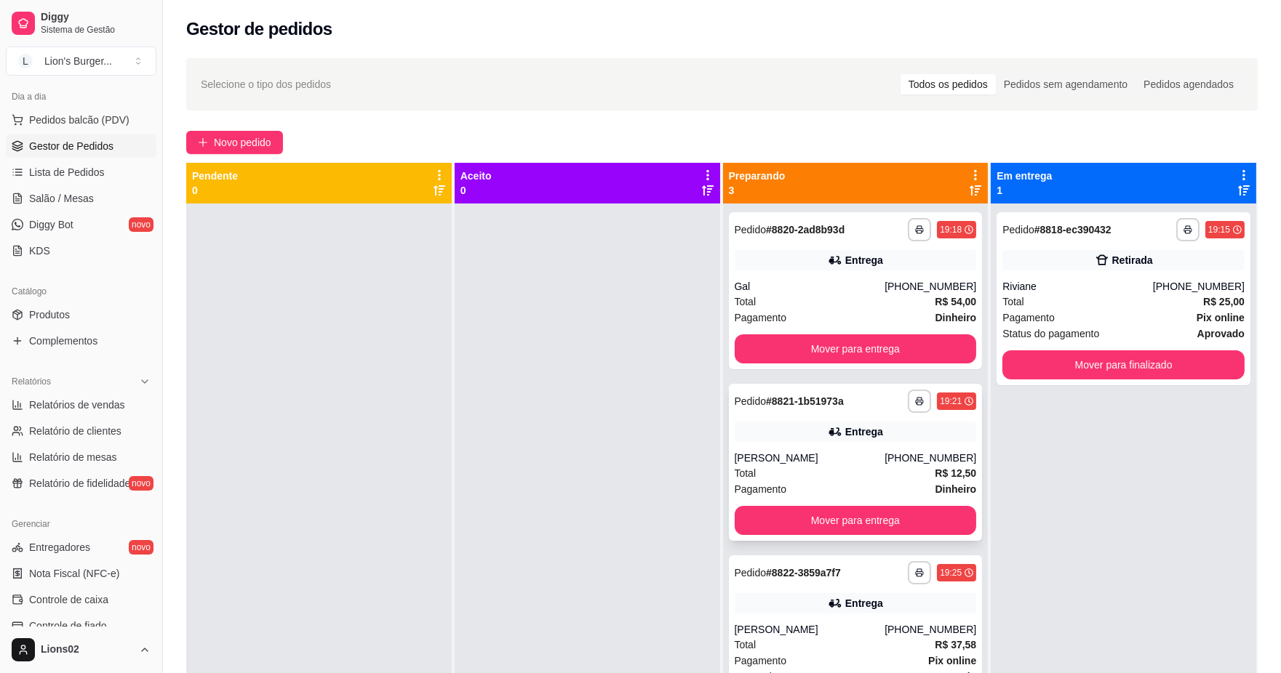
click at [817, 431] on div "**********" at bounding box center [856, 462] width 254 height 157
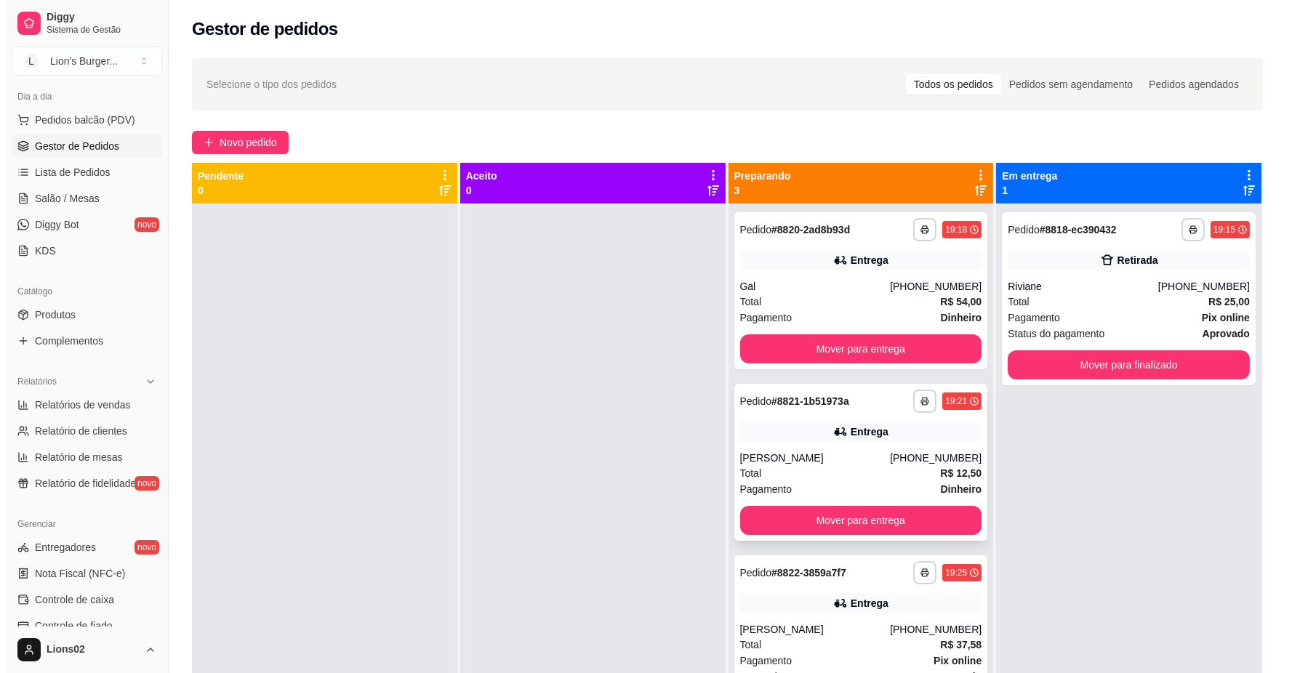
scroll to position [40, 0]
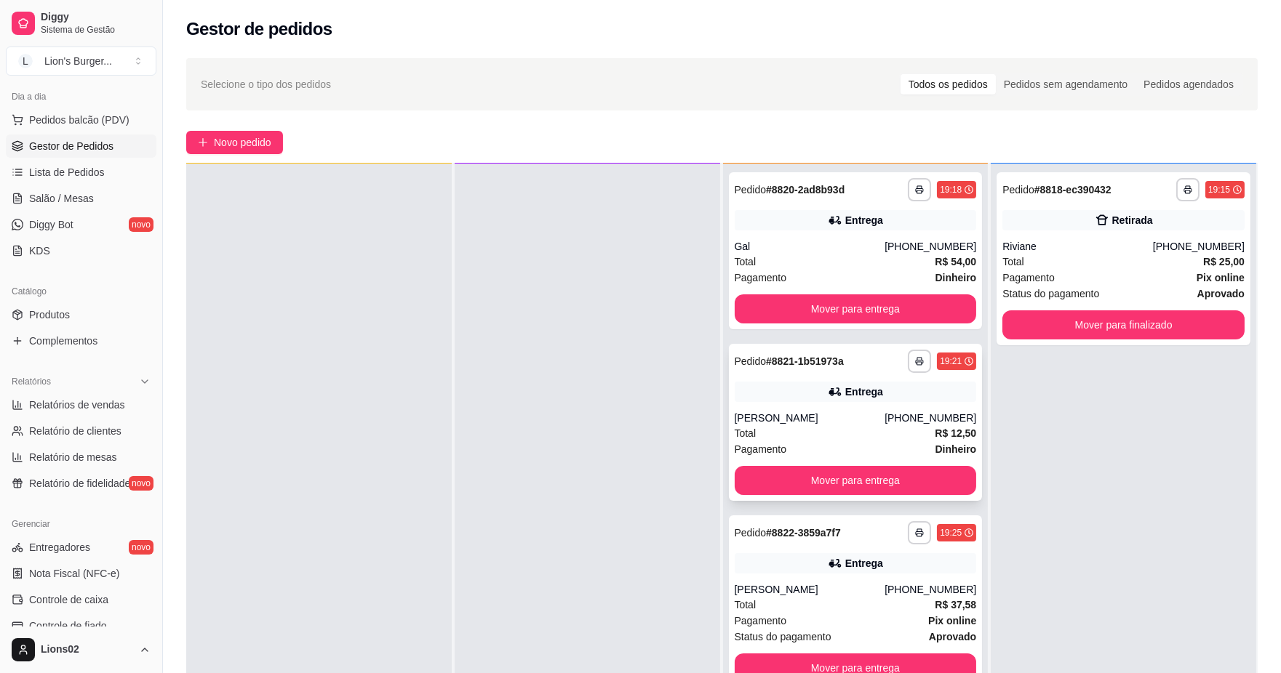
click at [738, 402] on div "**********" at bounding box center [856, 422] width 254 height 157
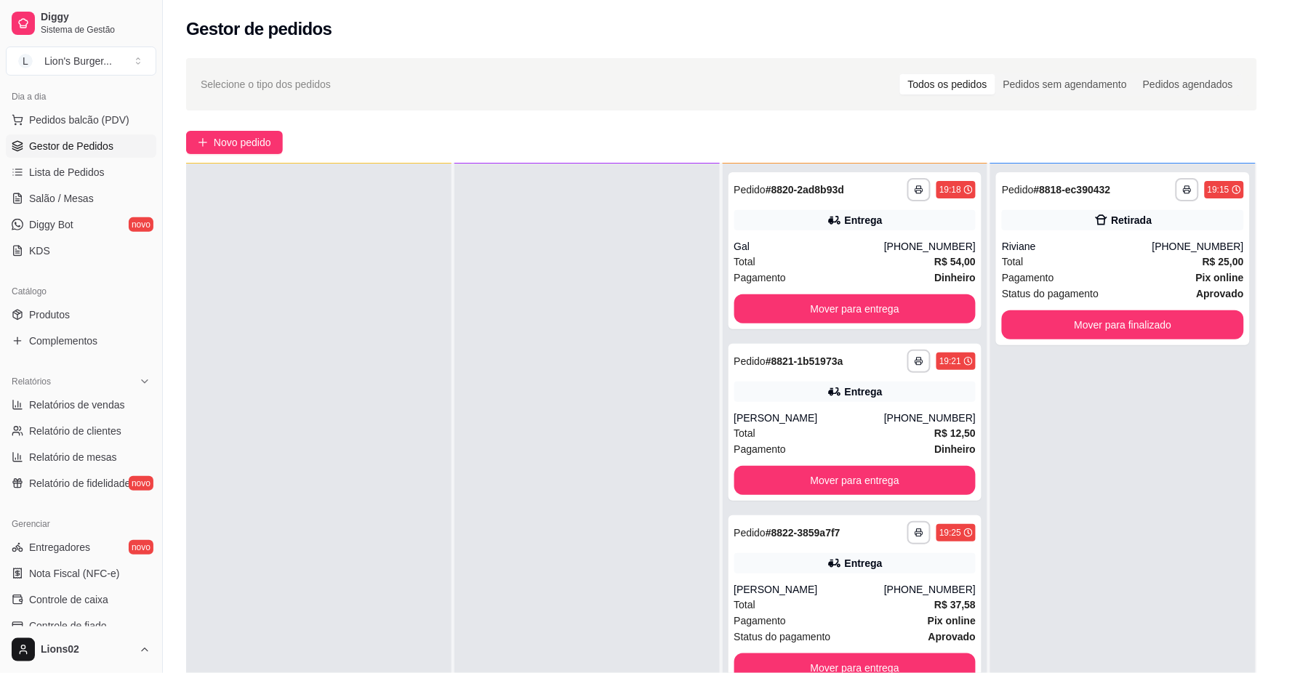
scroll to position [180, 0]
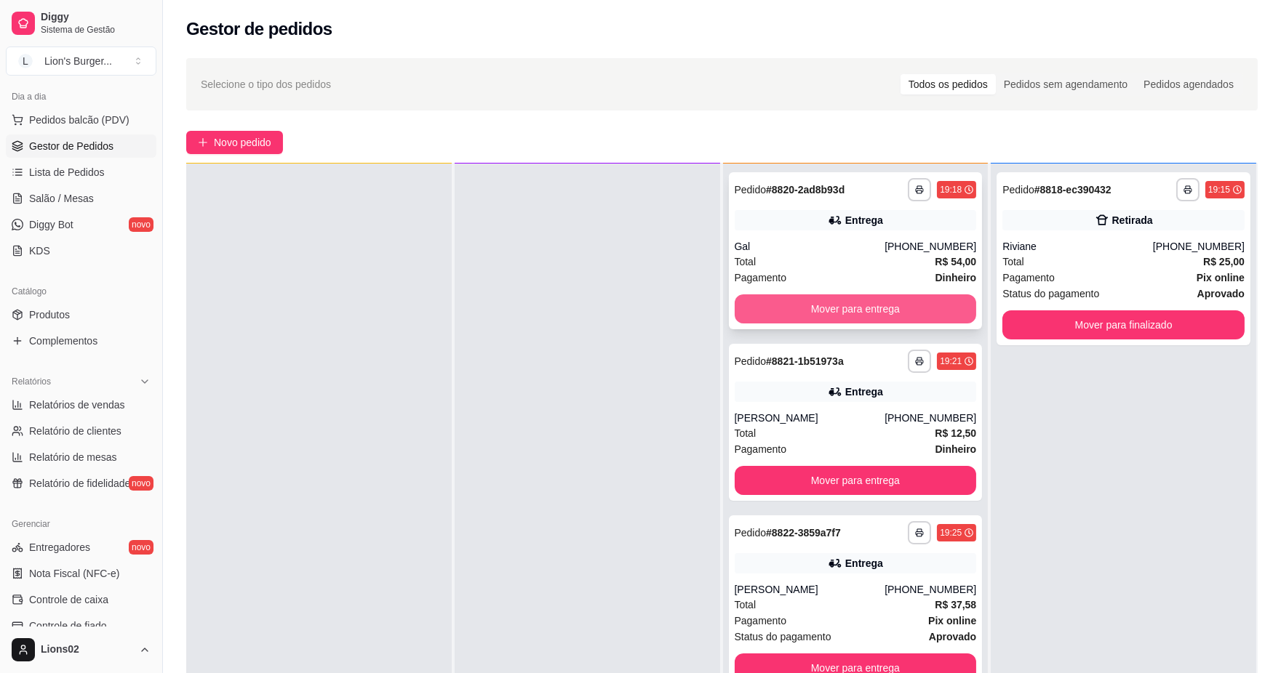
click at [793, 295] on div "Mover para entrega" at bounding box center [856, 309] width 242 height 29
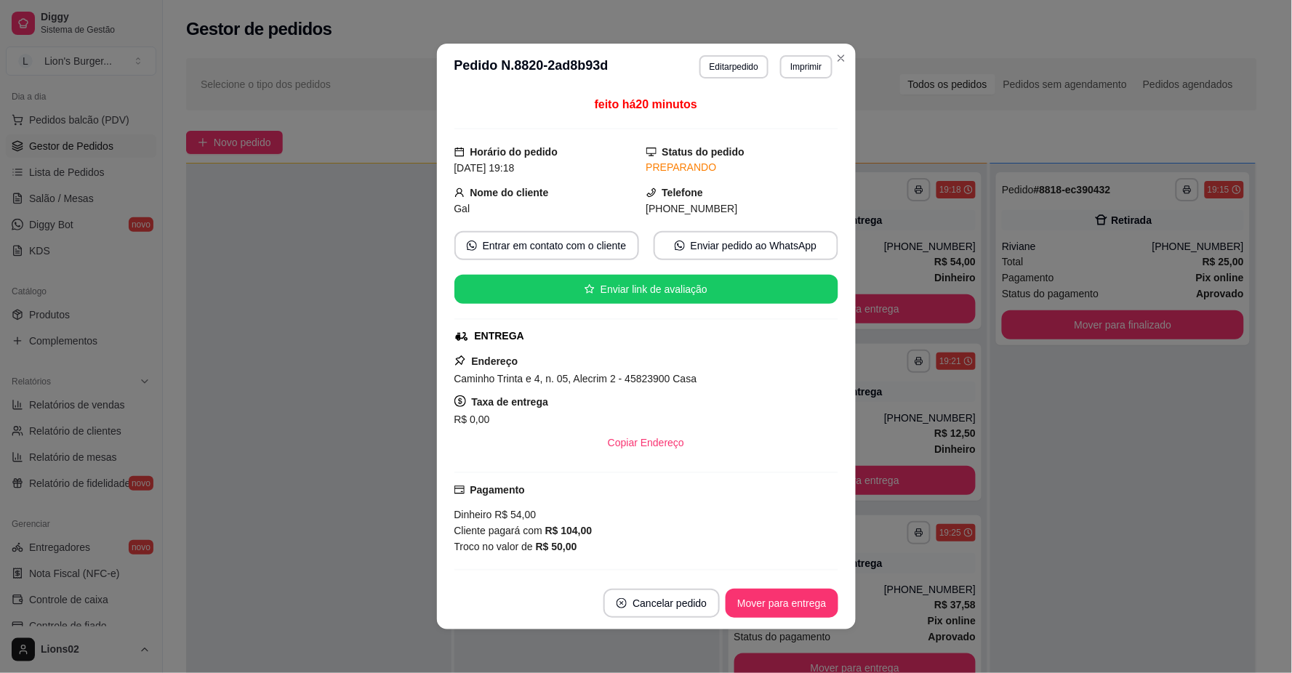
scroll to position [1, 0]
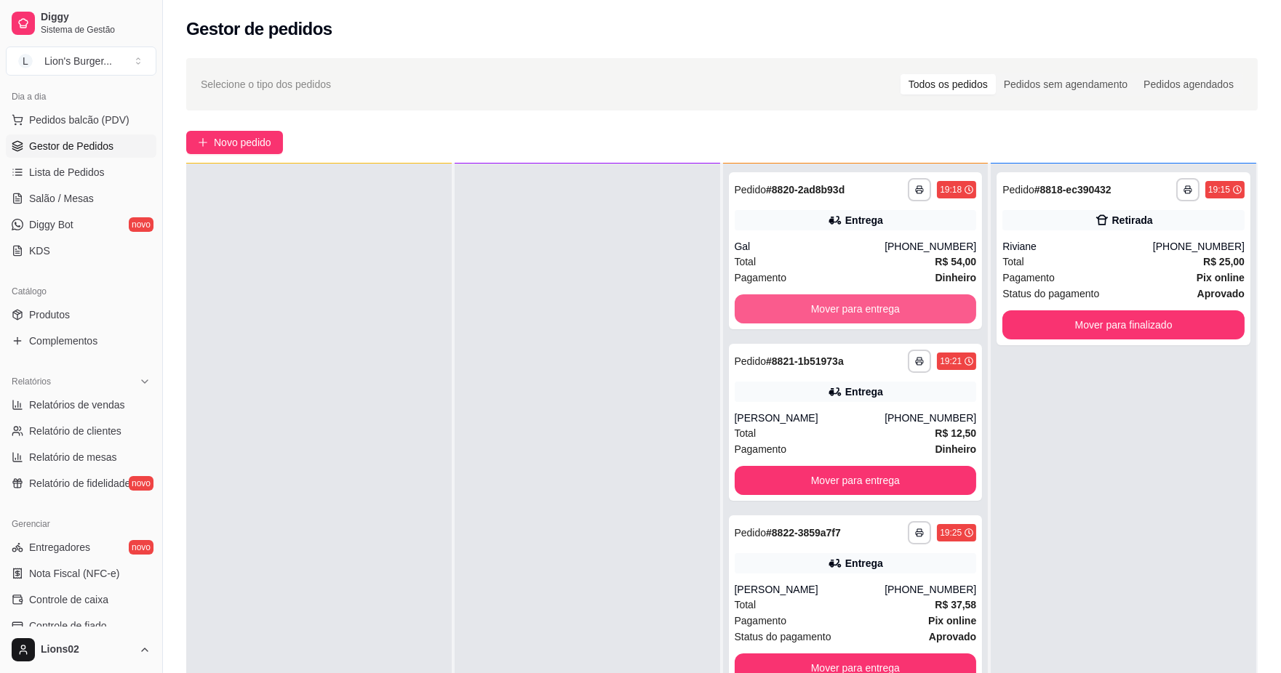
click at [878, 303] on button "Mover para entrega" at bounding box center [856, 309] width 242 height 29
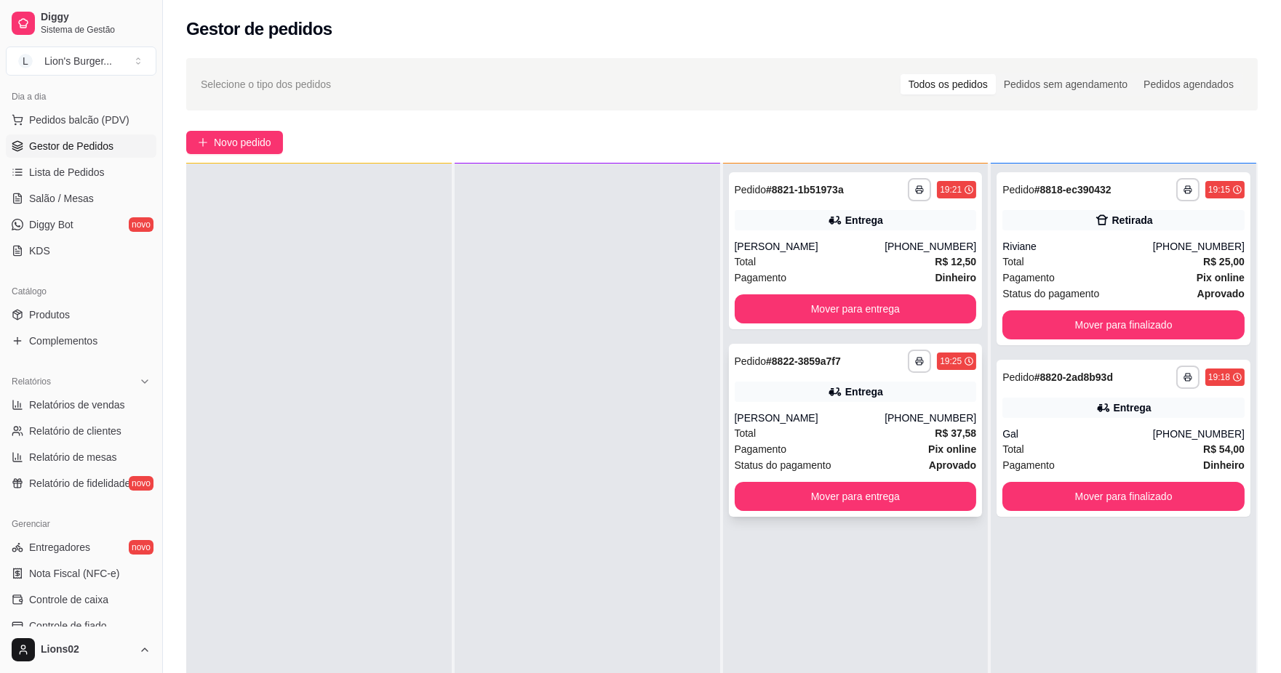
click at [946, 438] on strong "R$ 37,58" at bounding box center [954, 434] width 41 height 12
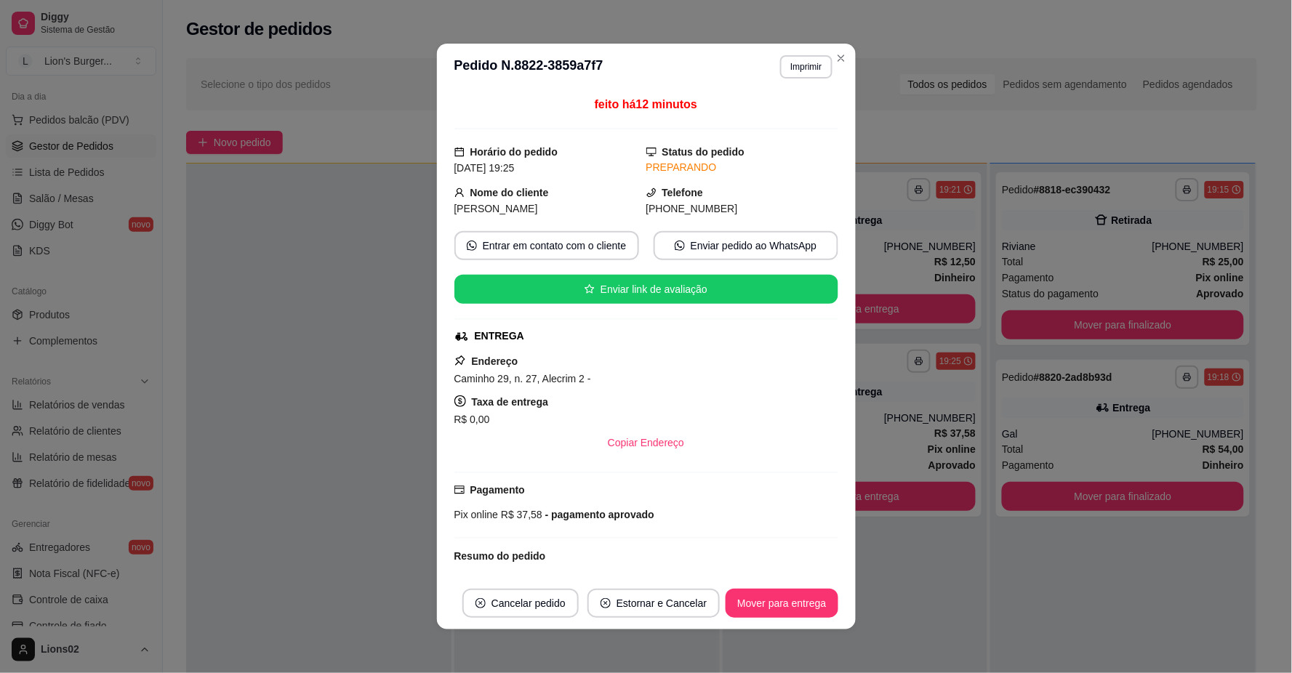
scroll to position [168, 0]
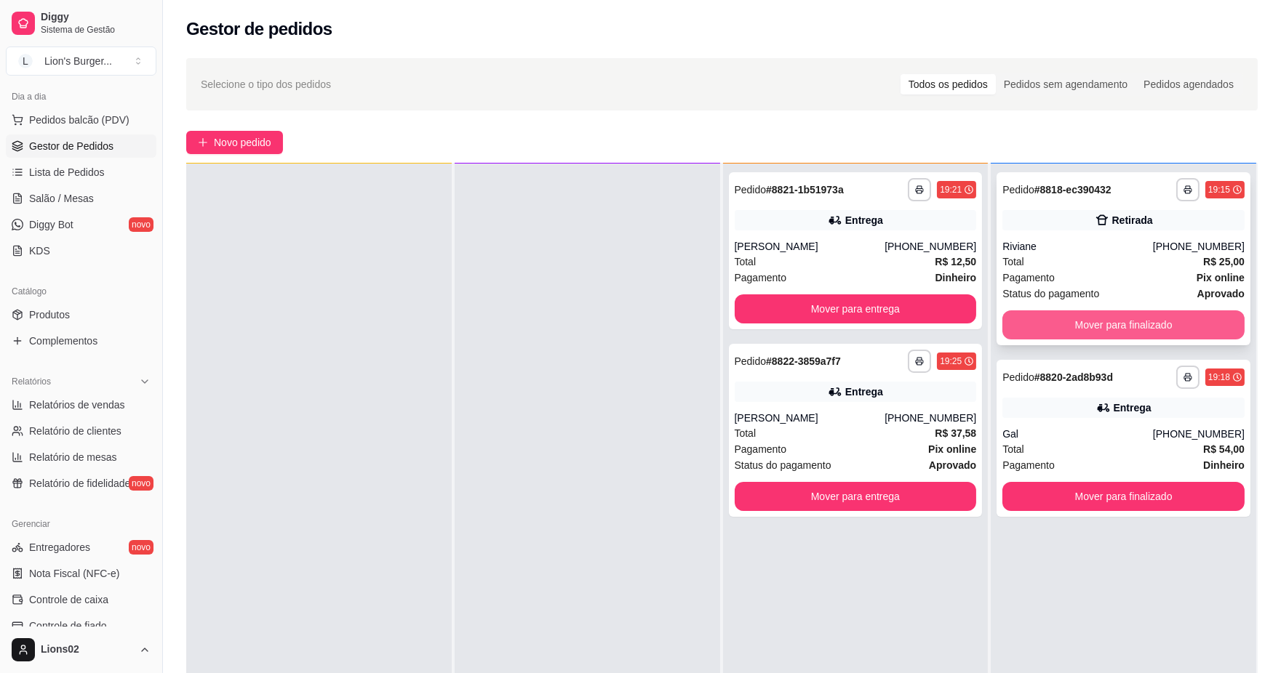
click at [1067, 320] on button "Mover para finalizado" at bounding box center [1123, 325] width 242 height 29
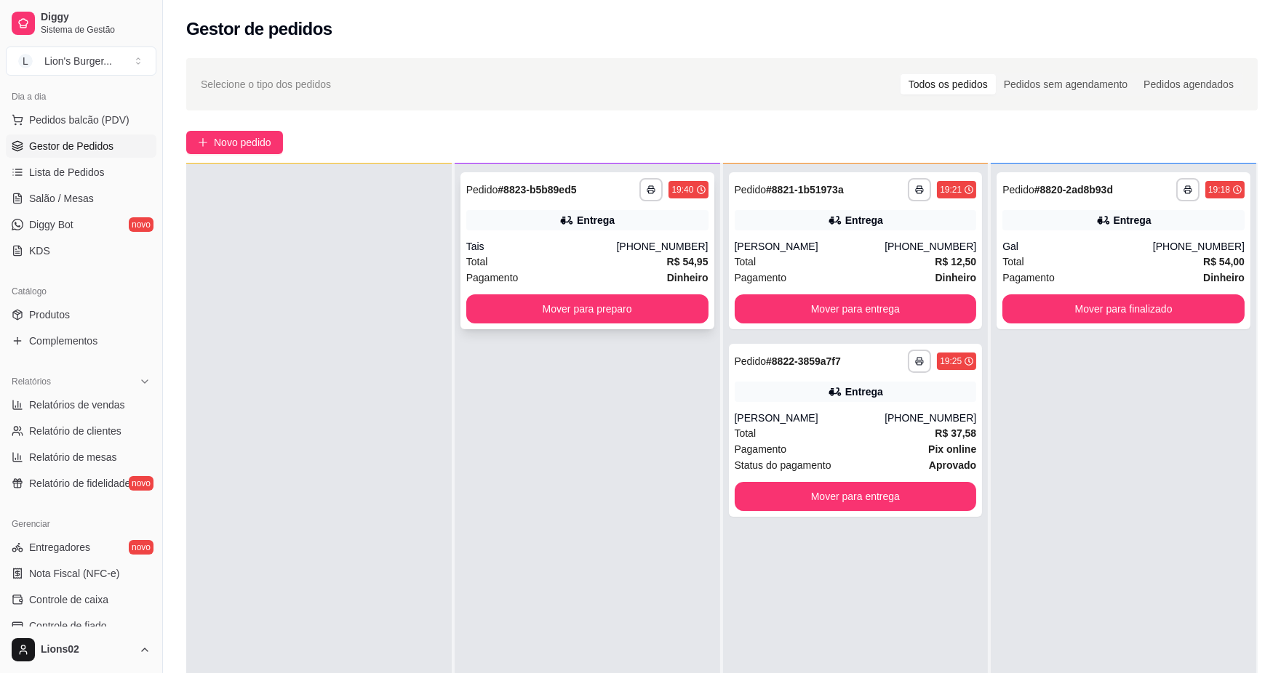
click at [540, 260] on div "Total R$ 54,95" at bounding box center [587, 262] width 242 height 16
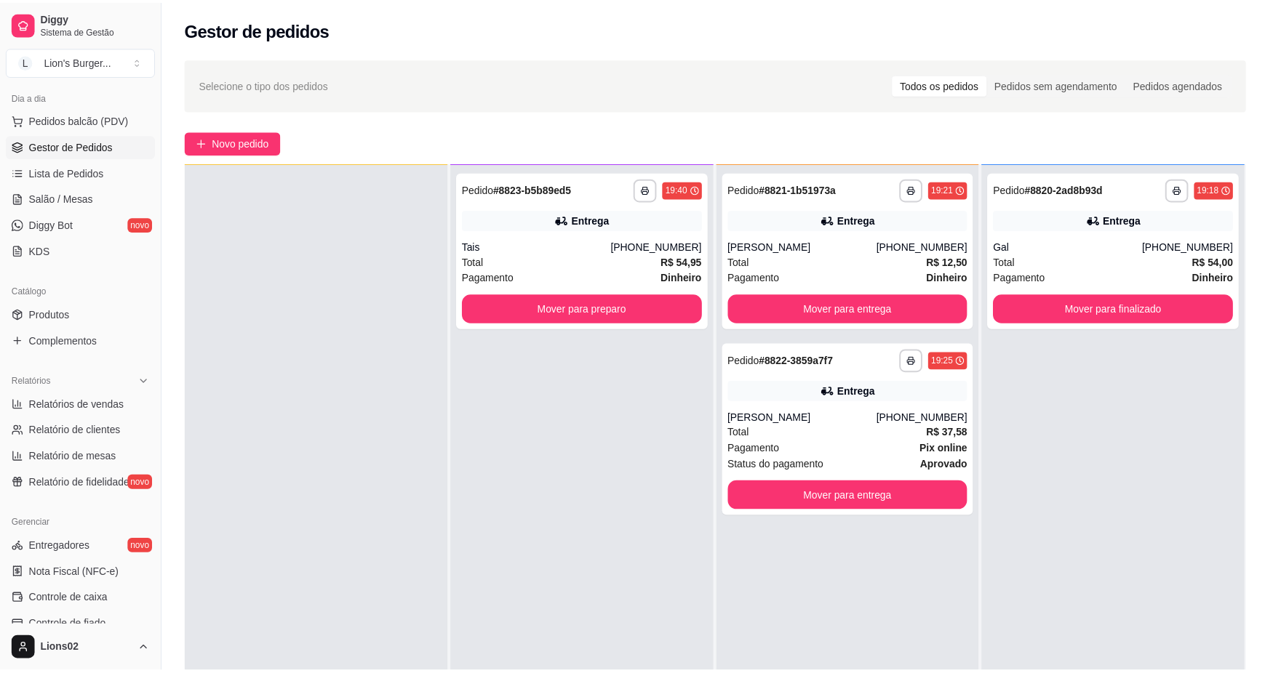
scroll to position [242, 0]
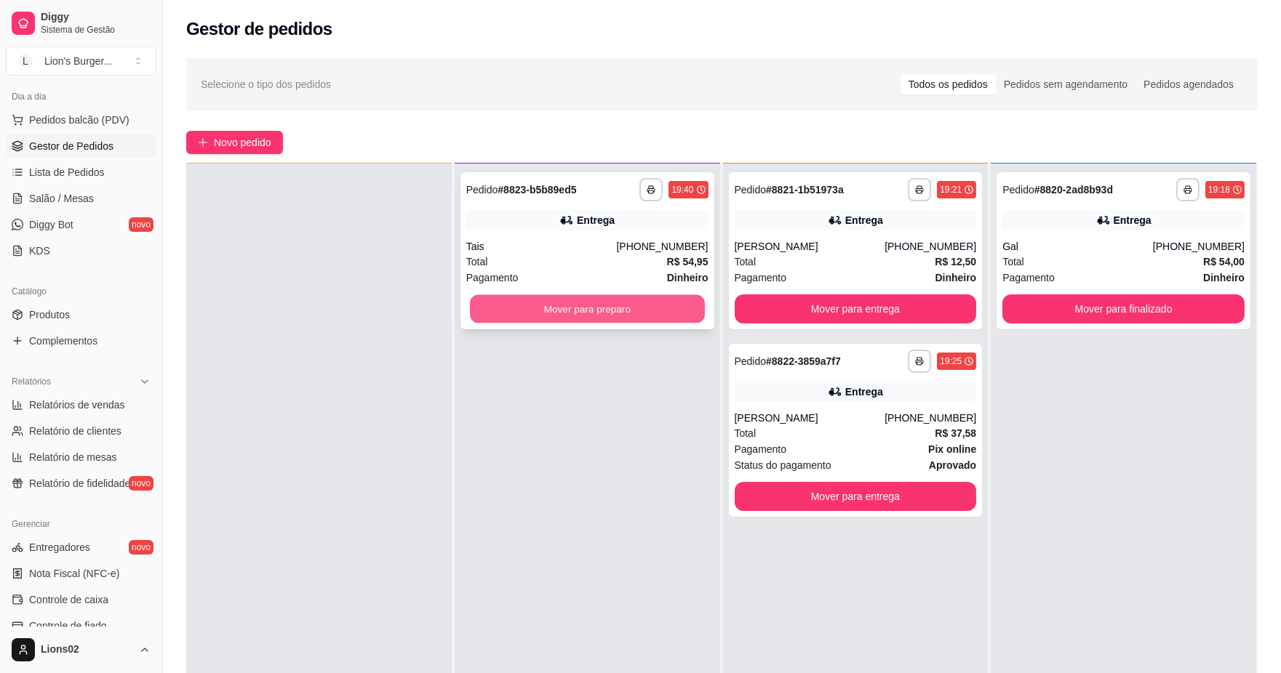
click at [673, 305] on button "Mover para preparo" at bounding box center [587, 309] width 235 height 28
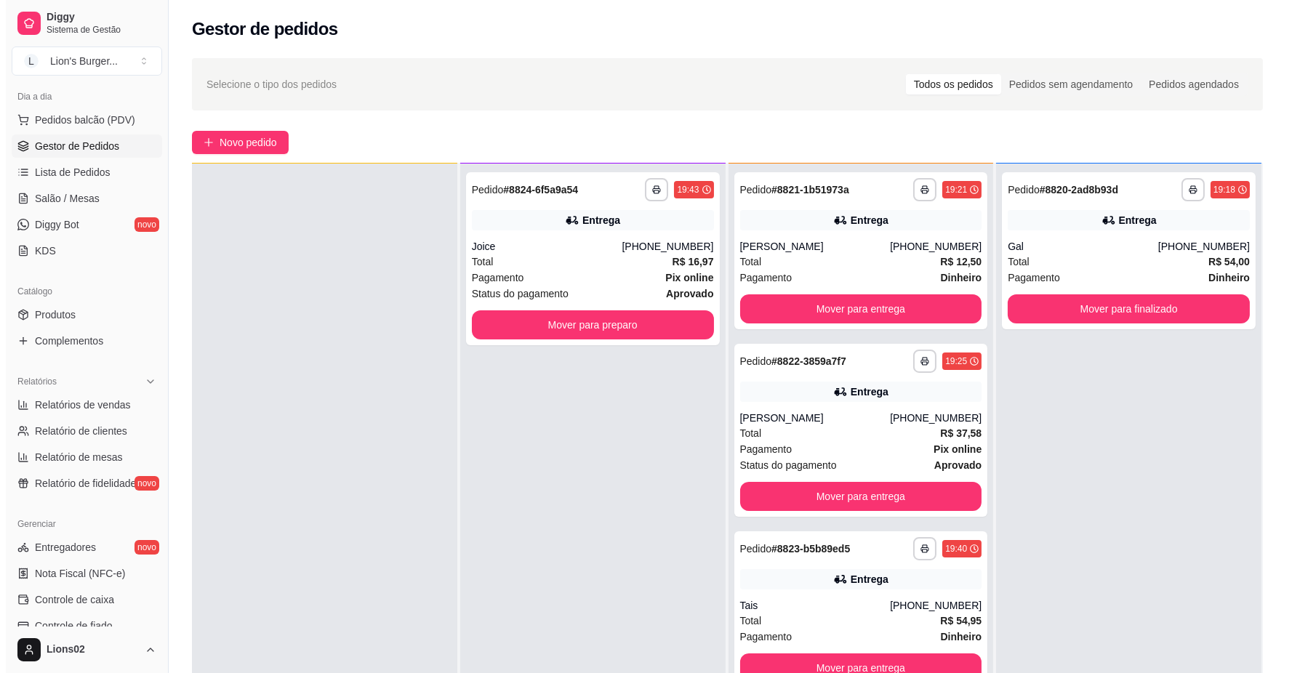
scroll to position [0, 0]
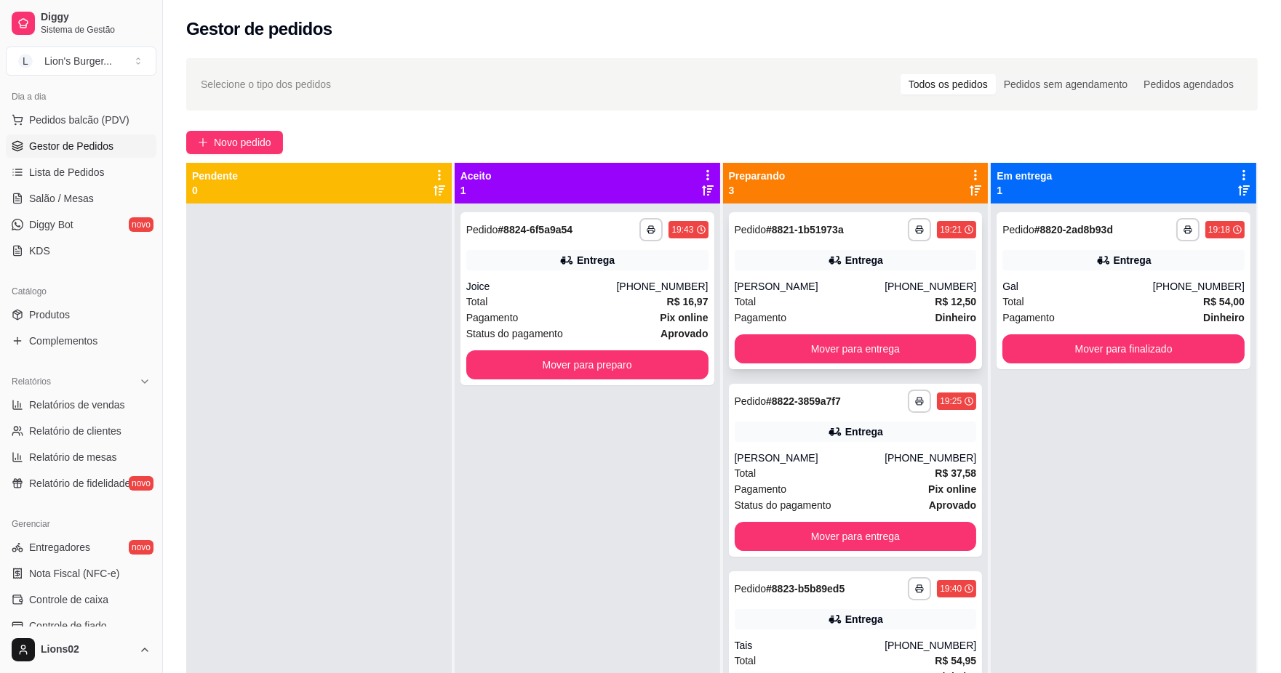
click at [778, 360] on button "Mover para entrega" at bounding box center [856, 349] width 242 height 29
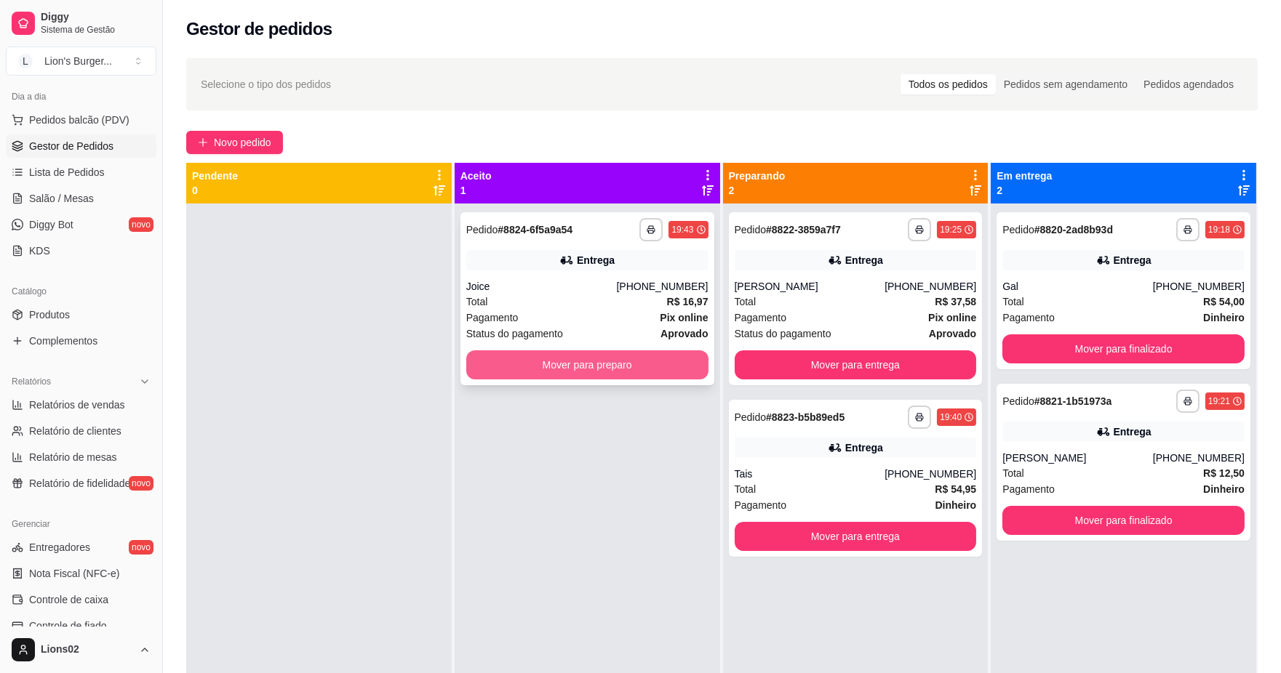
click at [658, 353] on button "Mover para preparo" at bounding box center [587, 365] width 242 height 29
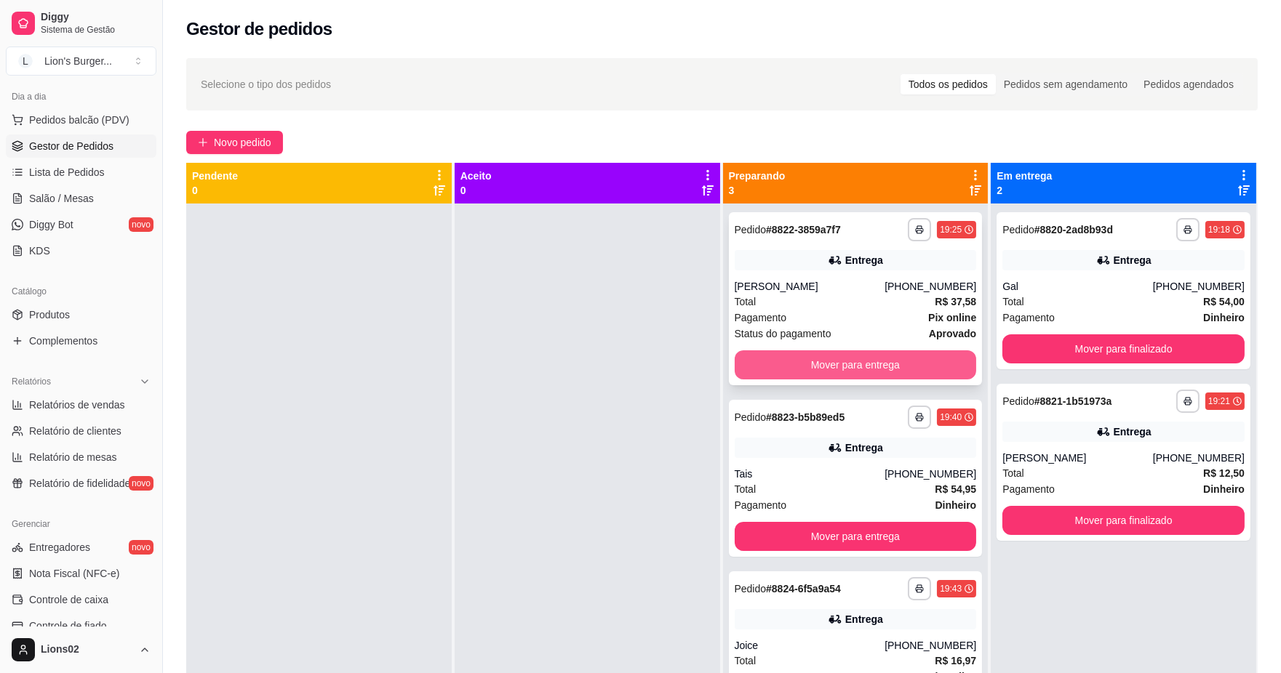
click at [776, 366] on button "Mover para entrega" at bounding box center [856, 365] width 242 height 29
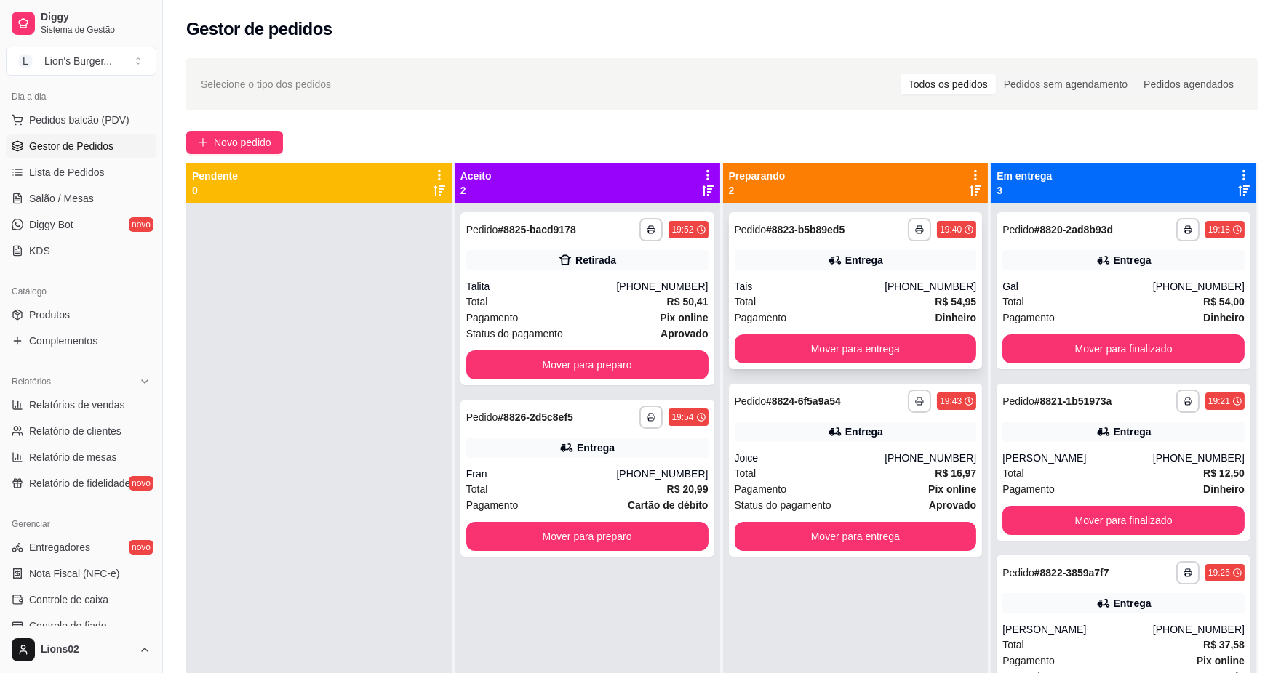
click at [780, 301] on div "Total R$ 54,95" at bounding box center [856, 302] width 242 height 16
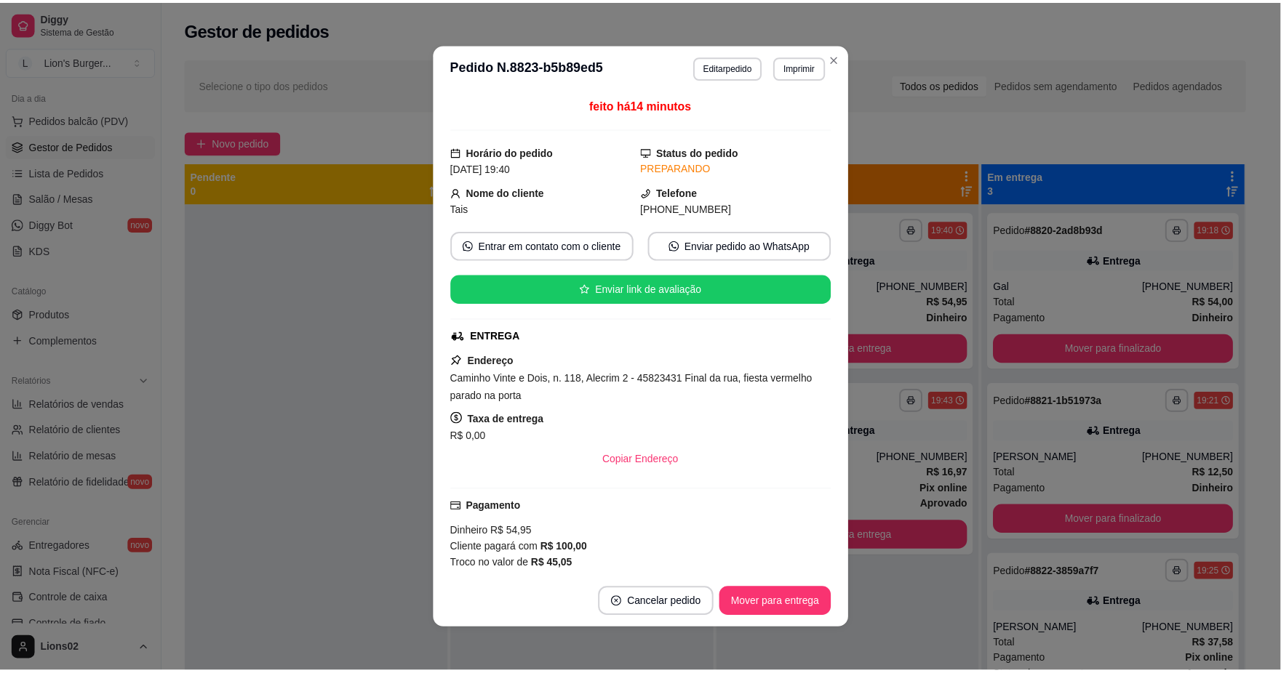
scroll to position [242, 0]
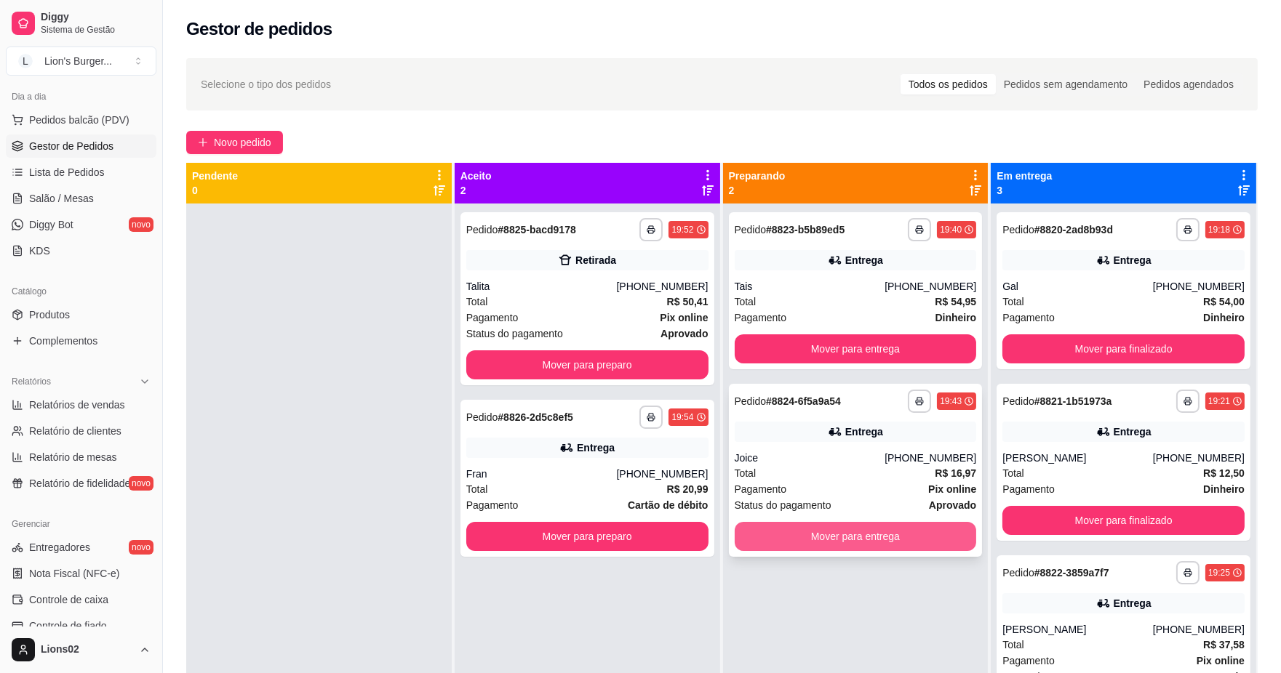
click at [878, 538] on button "Mover para entrega" at bounding box center [856, 536] width 242 height 29
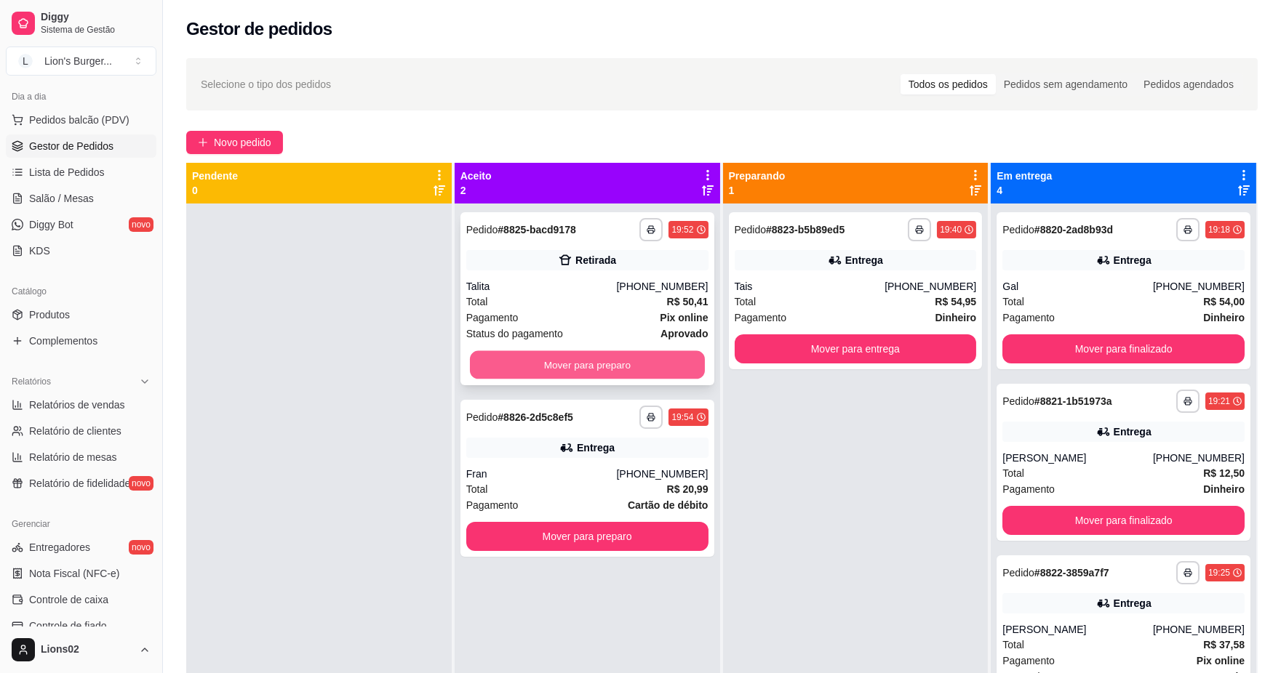
click at [622, 368] on button "Mover para preparo" at bounding box center [587, 365] width 235 height 28
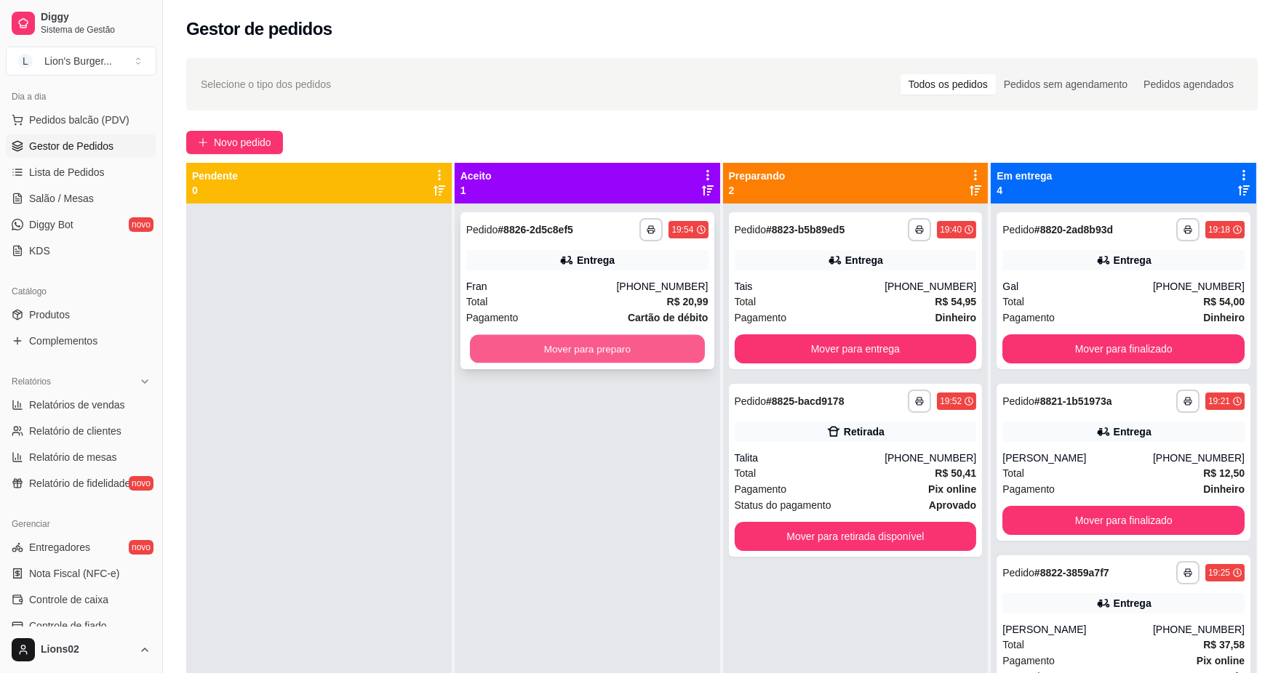
click at [639, 357] on button "Mover para preparo" at bounding box center [587, 349] width 235 height 28
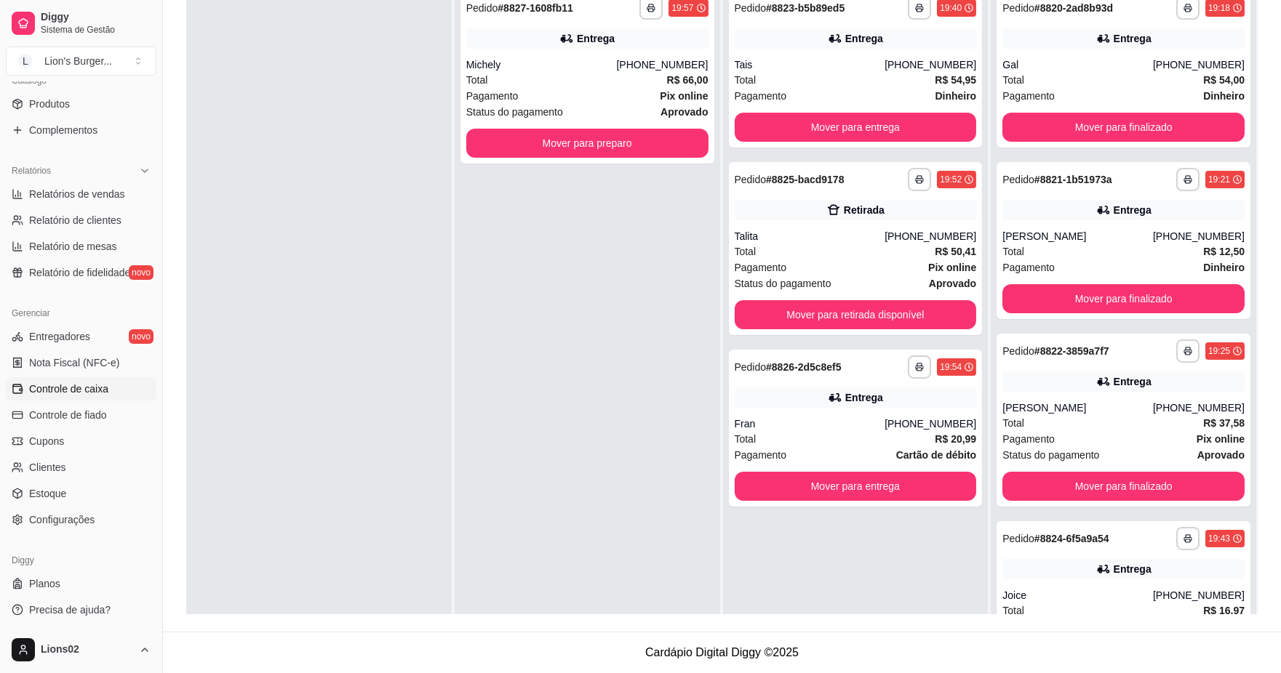
scroll to position [129, 0]
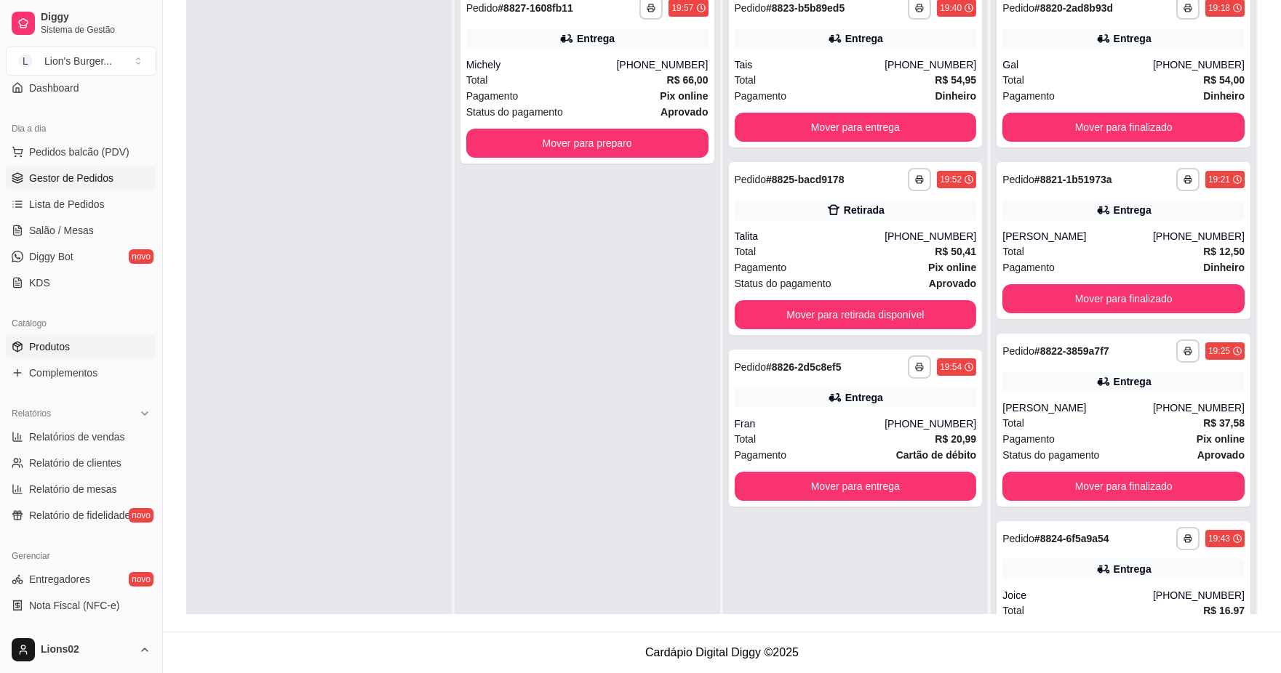
click at [56, 347] on span "Produtos" at bounding box center [49, 347] width 41 height 15
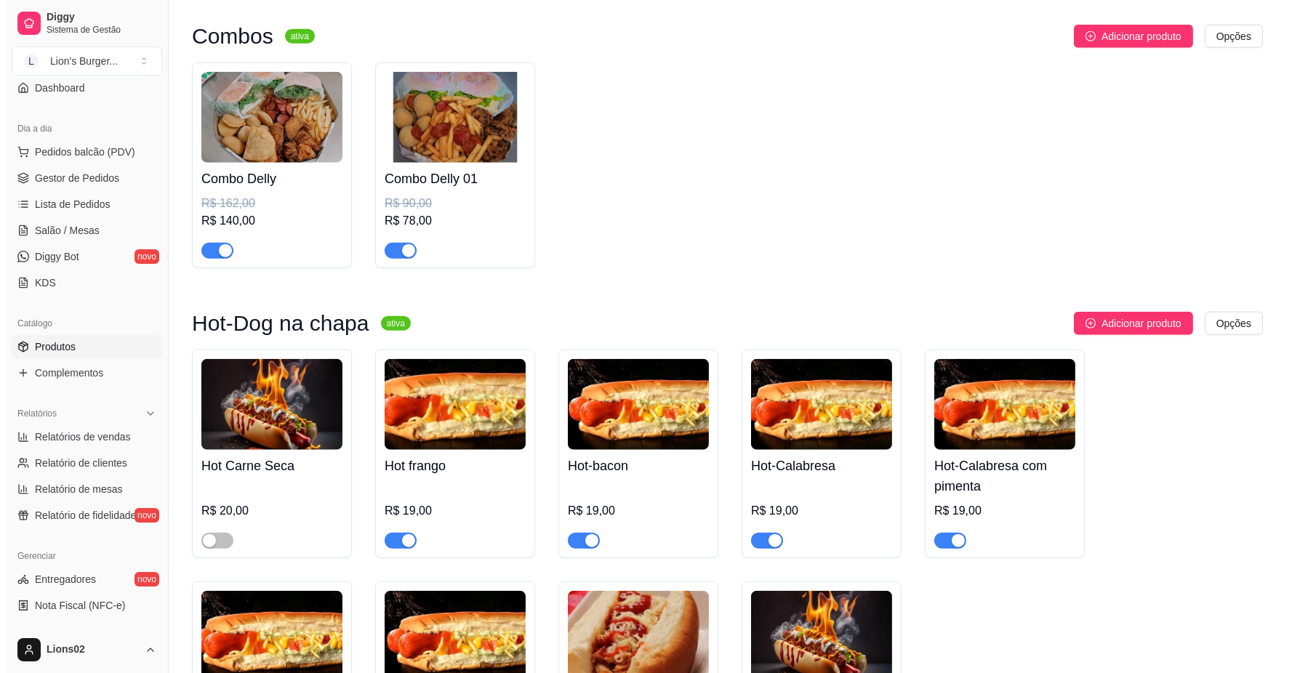
scroll to position [3555, 0]
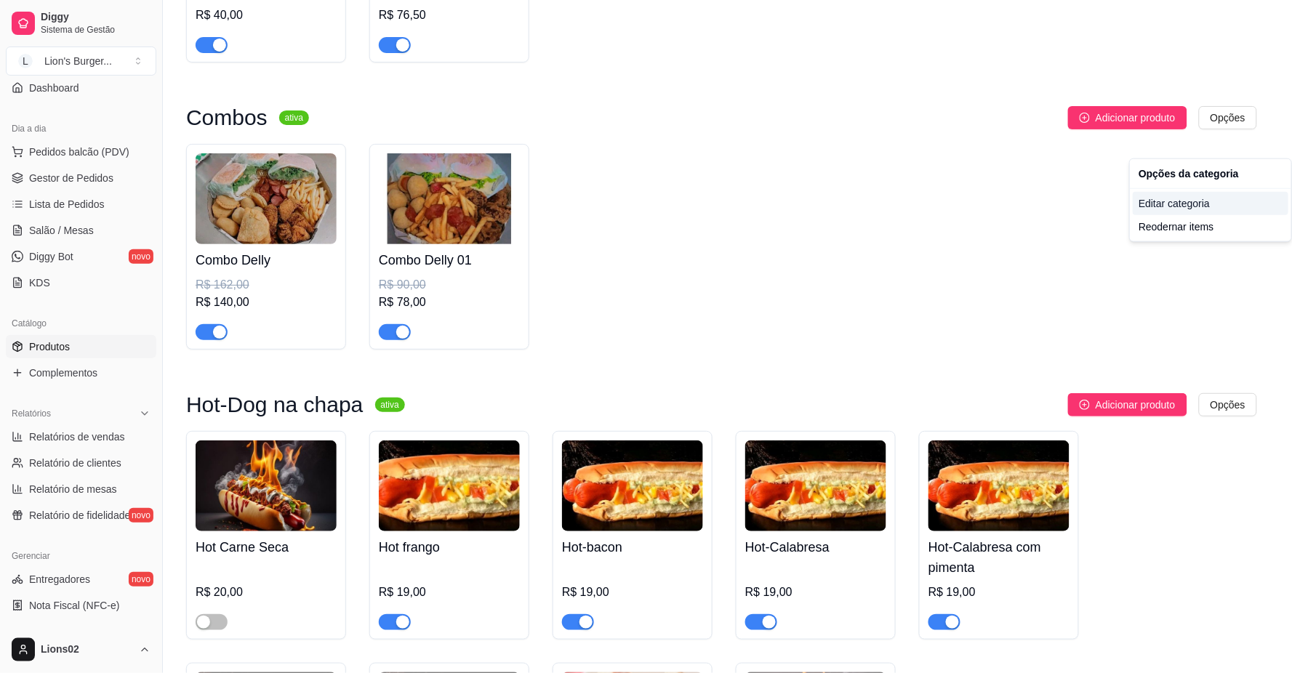
click at [1198, 204] on div "Editar categoria" at bounding box center [1211, 203] width 156 height 23
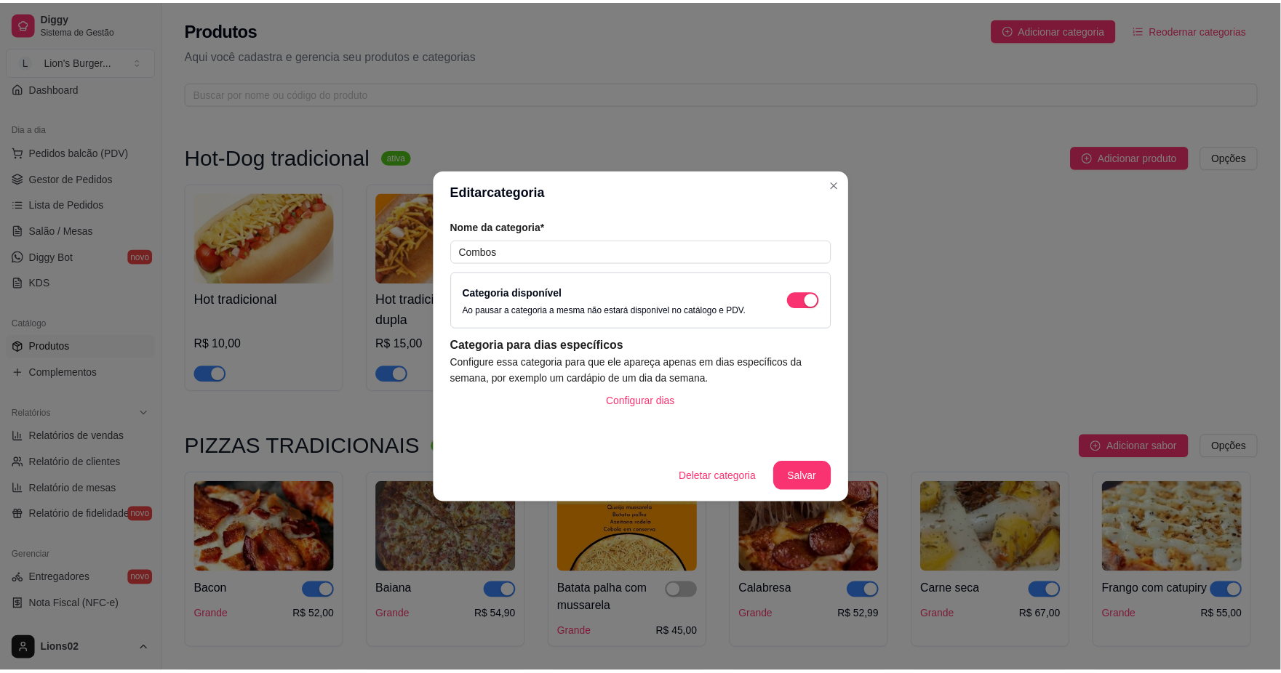
scroll to position [3113, 0]
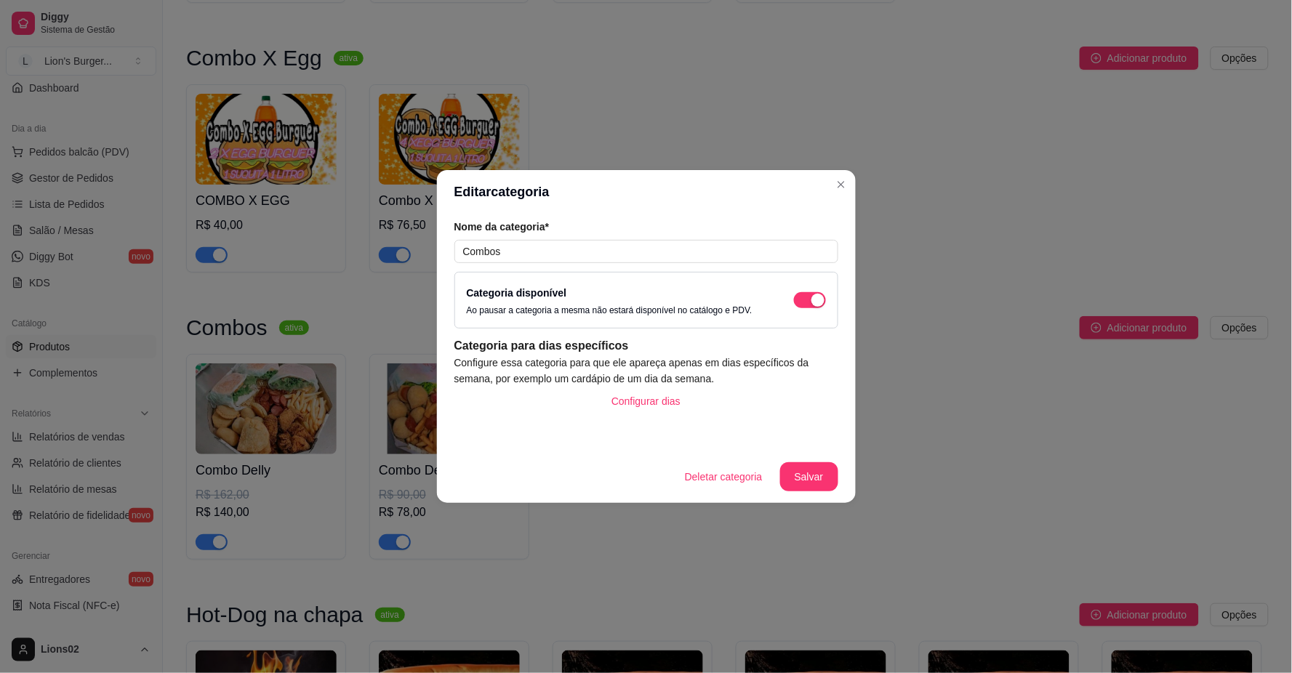
click at [828, 308] on div "Categoria disponível Ao pausar a categoria a mesma não estará disponível no cat…" at bounding box center [647, 300] width 384 height 57
click at [809, 300] on span "button" at bounding box center [810, 300] width 32 height 16
click at [804, 465] on button "Salvar" at bounding box center [809, 477] width 58 height 29
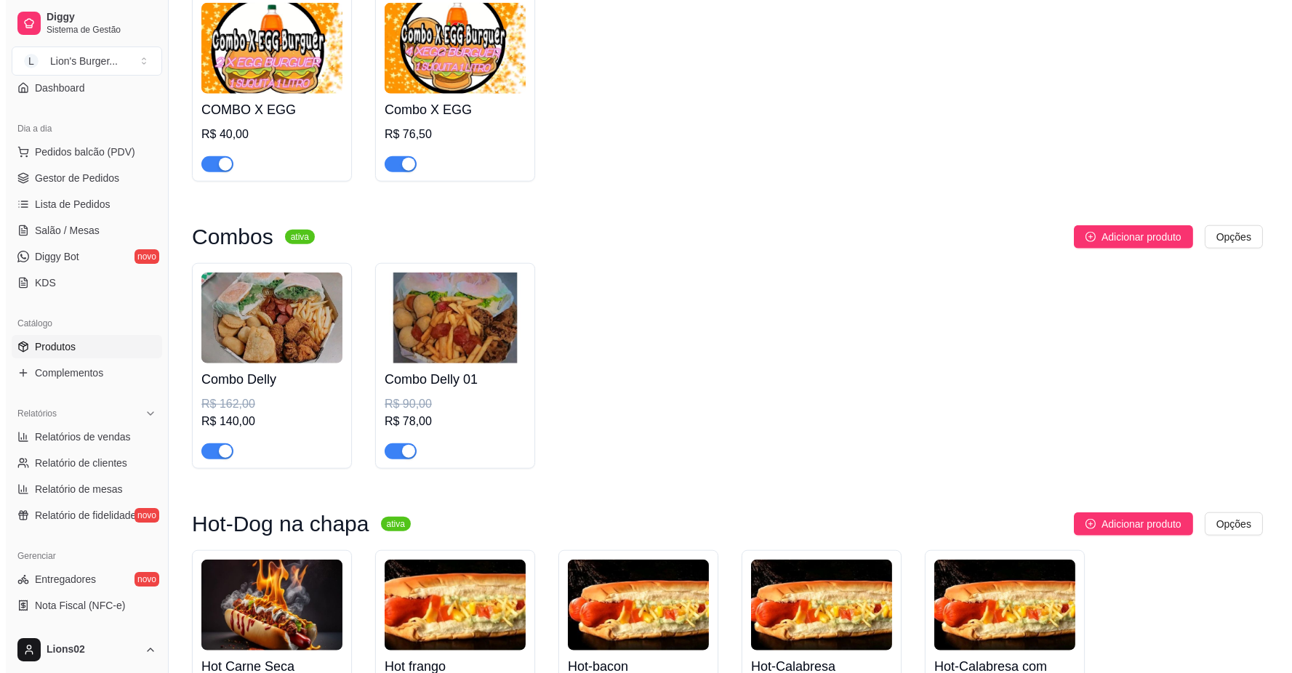
scroll to position [3678, 0]
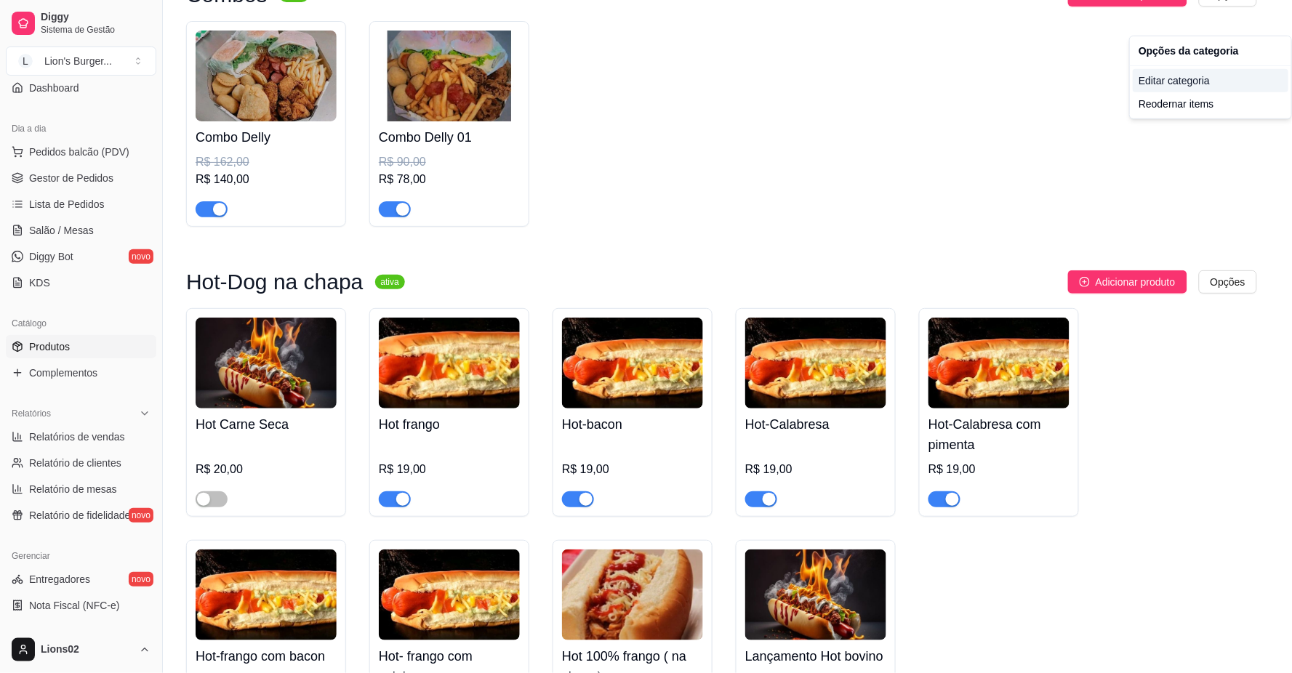
click at [1212, 76] on div "Editar categoria" at bounding box center [1211, 80] width 156 height 23
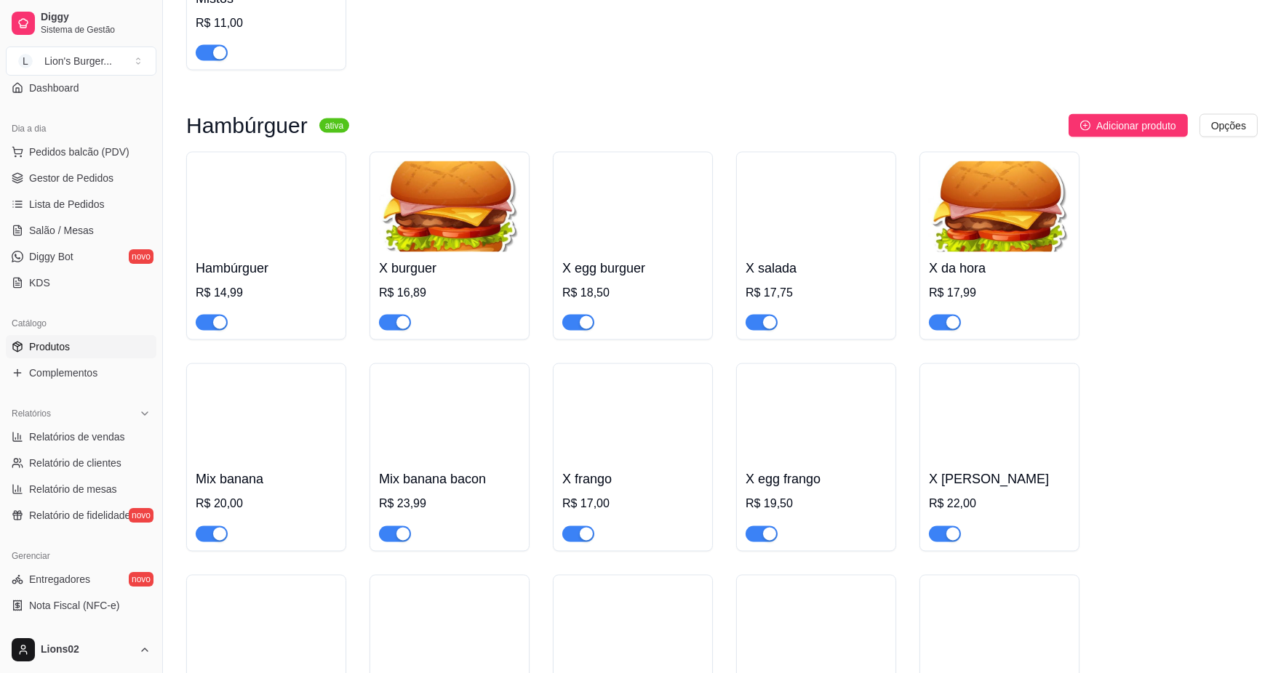
scroll to position [5859, 0]
